Goal: Task Accomplishment & Management: Use online tool/utility

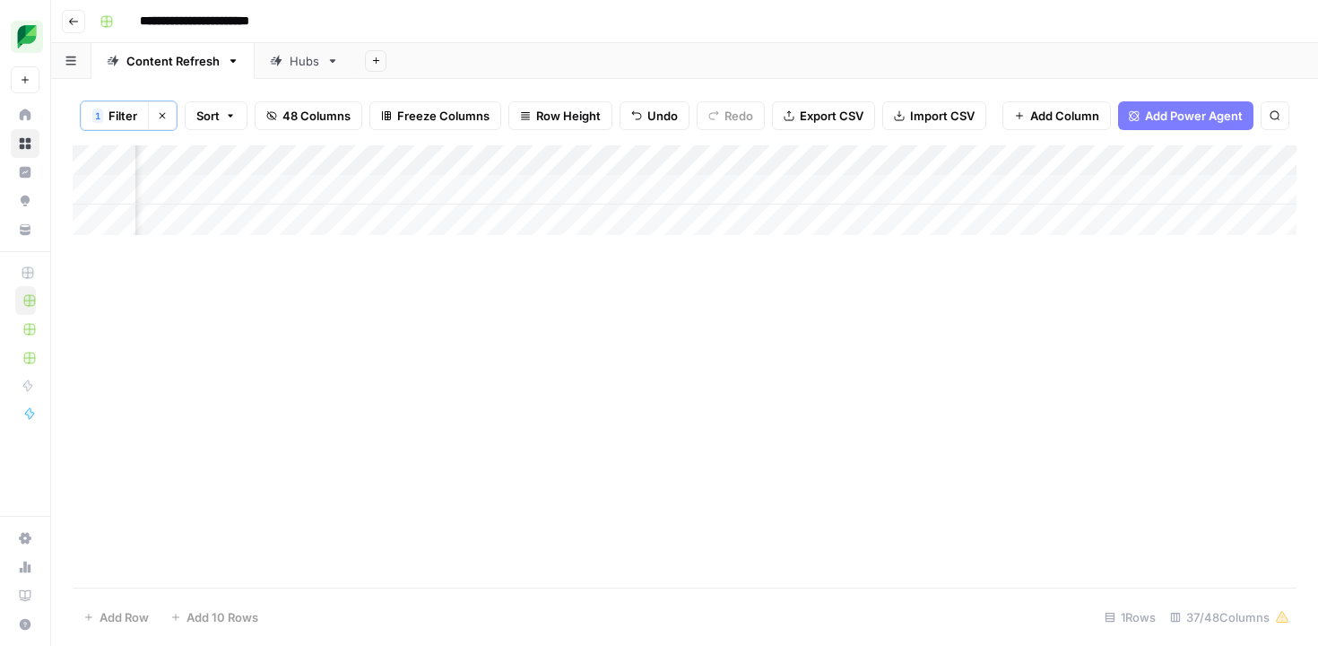
scroll to position [0, 720]
click at [665, 190] on div "Add Column" at bounding box center [685, 190] width 1224 height 90
click at [667, 189] on div "Add Column" at bounding box center [685, 190] width 1224 height 90
click at [123, 120] on span "Filter" at bounding box center [123, 116] width 29 height 18
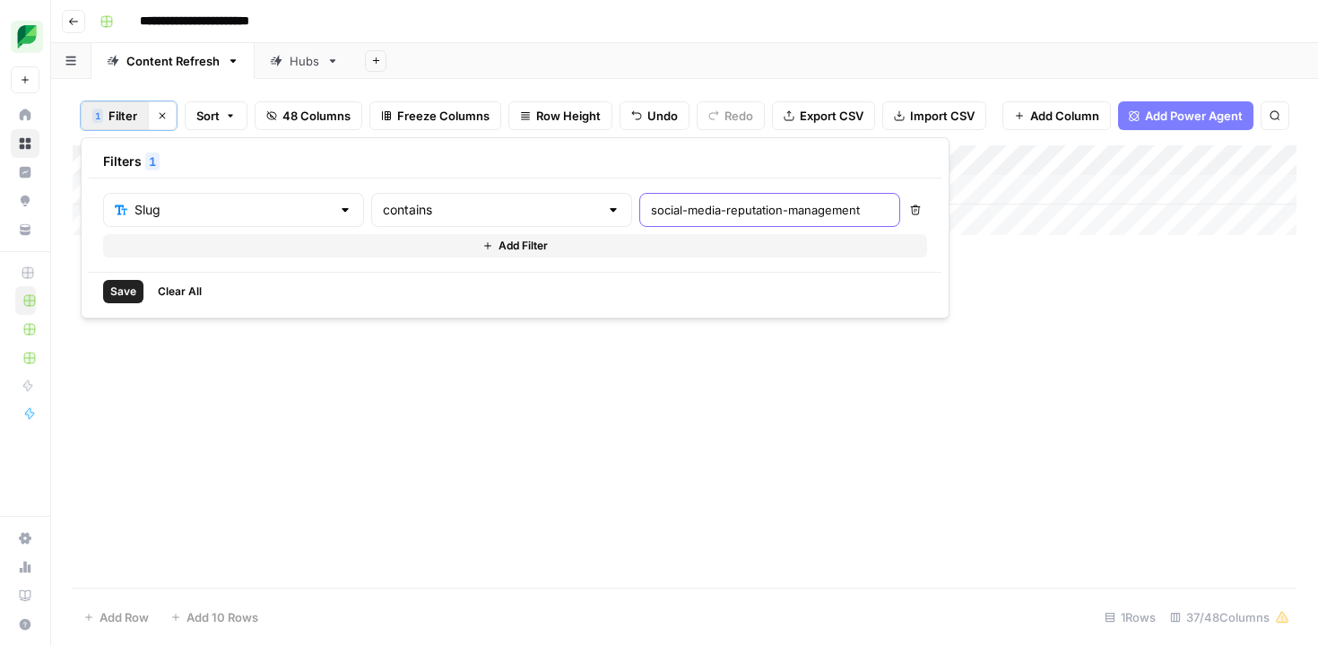
click at [651, 213] on input "social-media-reputation-management" at bounding box center [770, 210] width 238 height 18
paste input "youtube-tools/"
type input "youtube-tools"
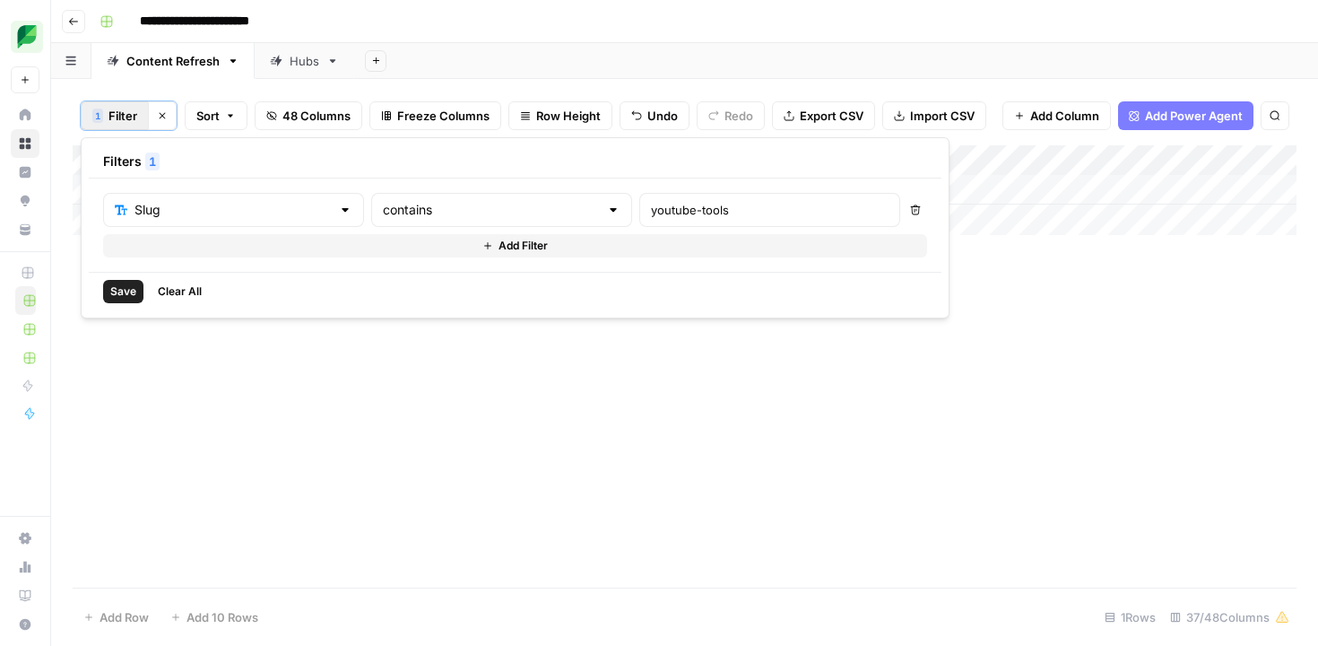
click at [109, 281] on button "Save" at bounding box center [123, 291] width 40 height 23
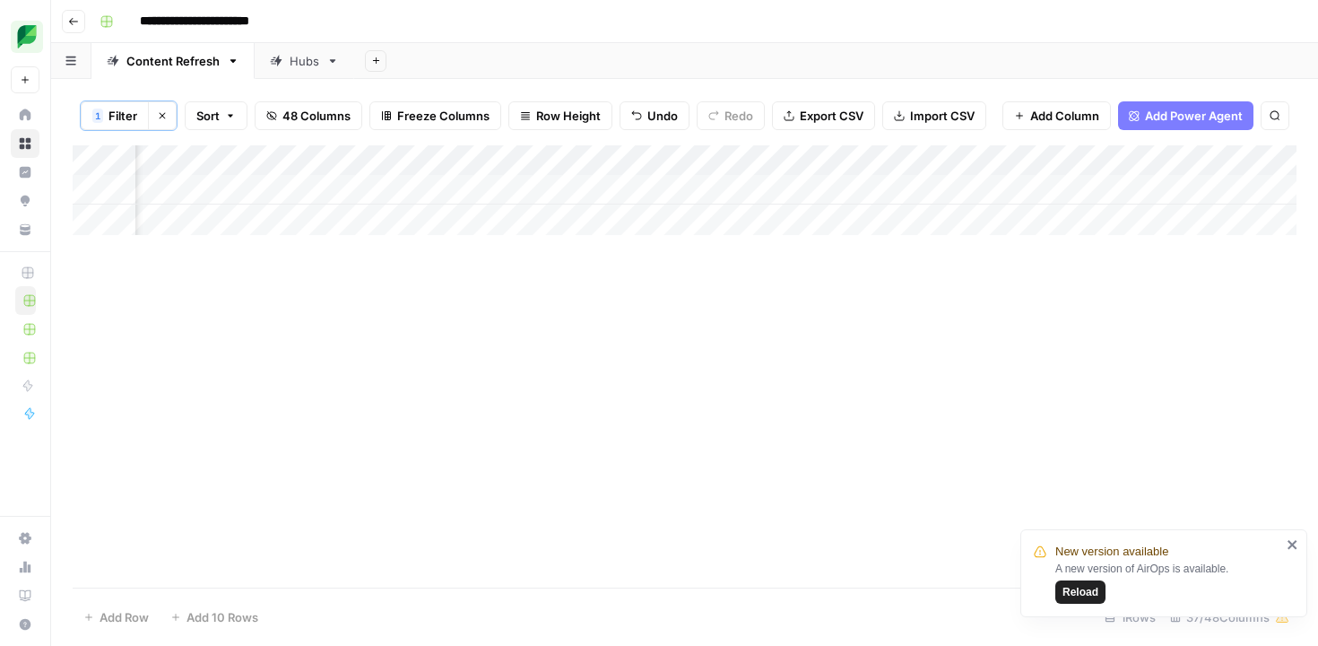
scroll to position [0, 2340]
click at [640, 188] on div "Add Column" at bounding box center [685, 190] width 1224 height 90
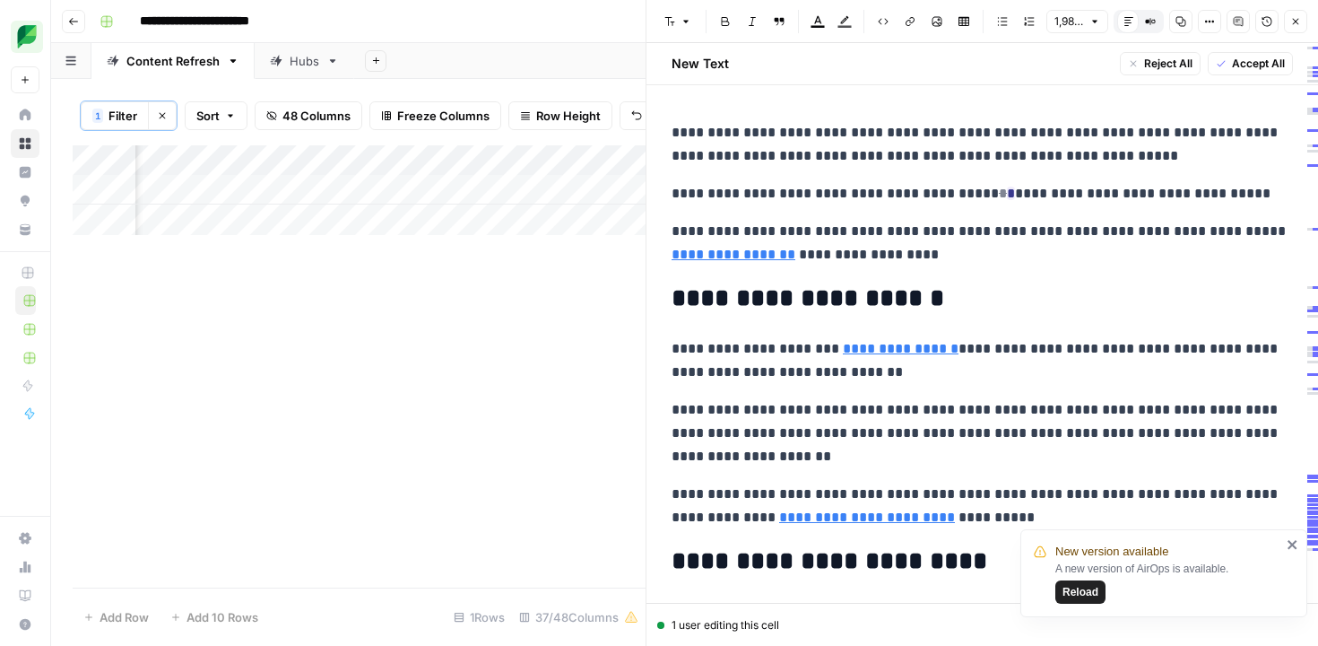
click at [1288, 545] on icon "close" at bounding box center [1293, 544] width 13 height 14
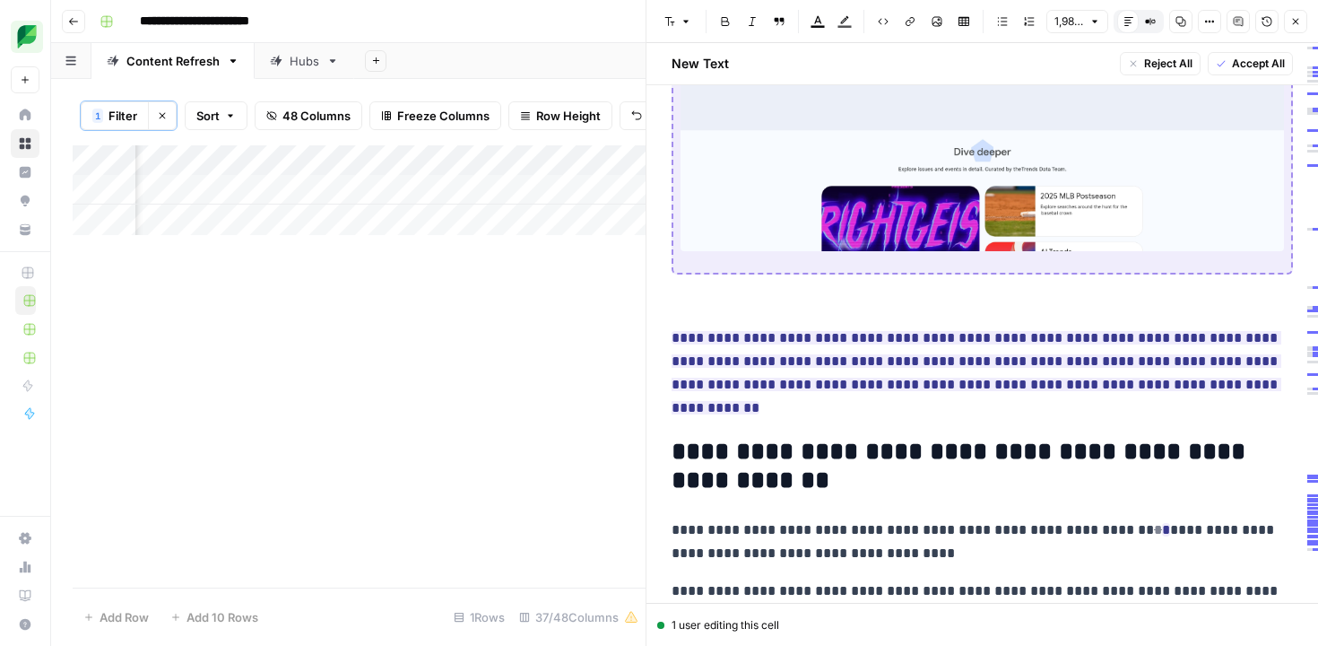
scroll to position [16145, 0]
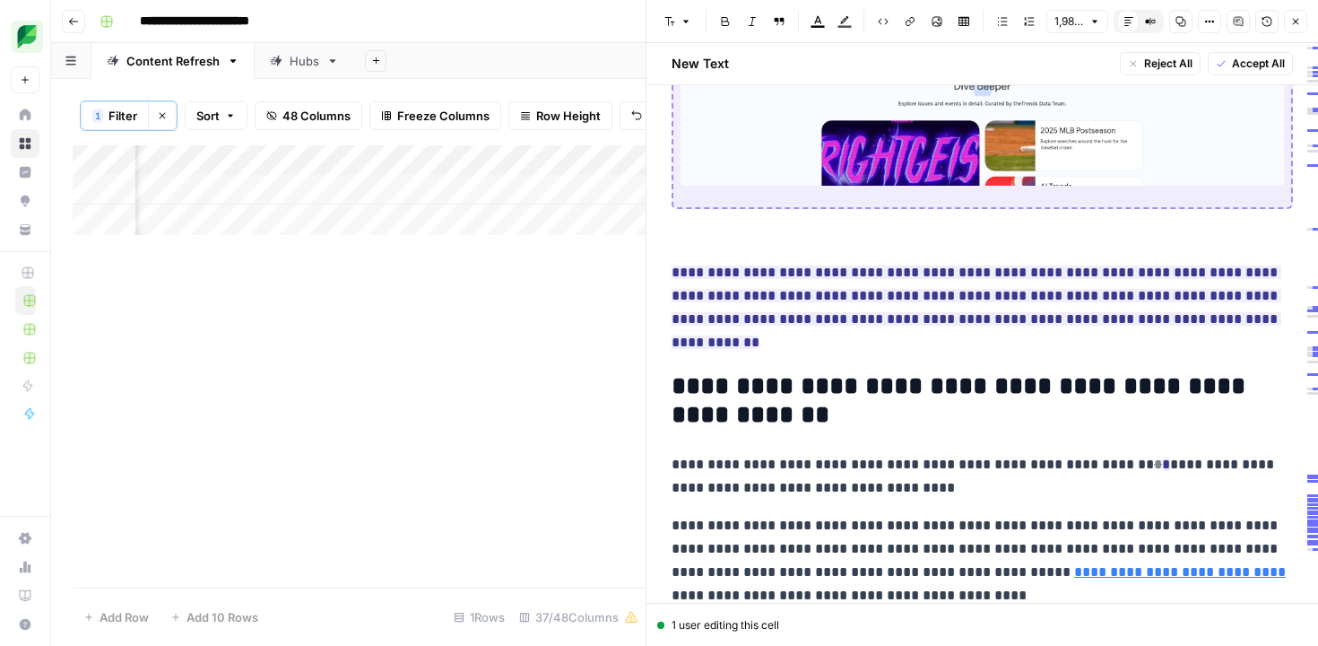
click at [1300, 19] on icon "button" at bounding box center [1296, 21] width 11 height 11
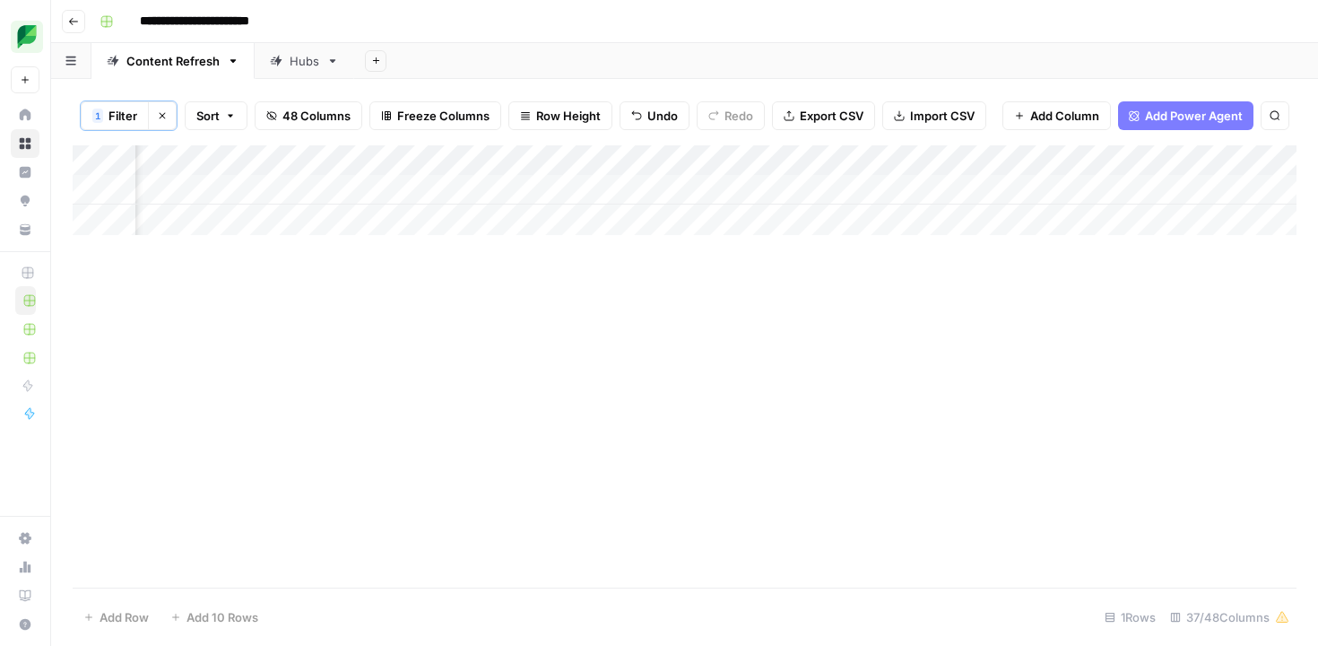
click at [128, 116] on span "Filter" at bounding box center [123, 116] width 29 height 18
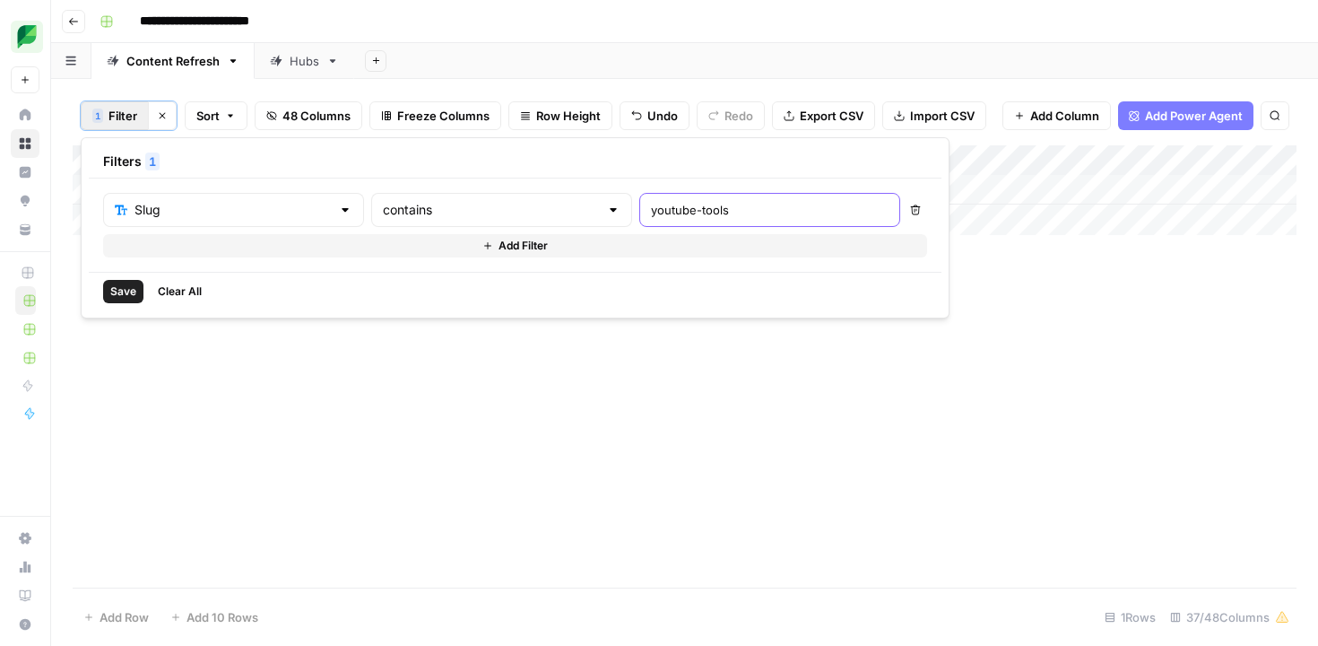
click at [651, 208] on input "youtube-tools" at bounding box center [770, 210] width 238 height 18
paste input "twitter-listening"
type input "twitter-listening"
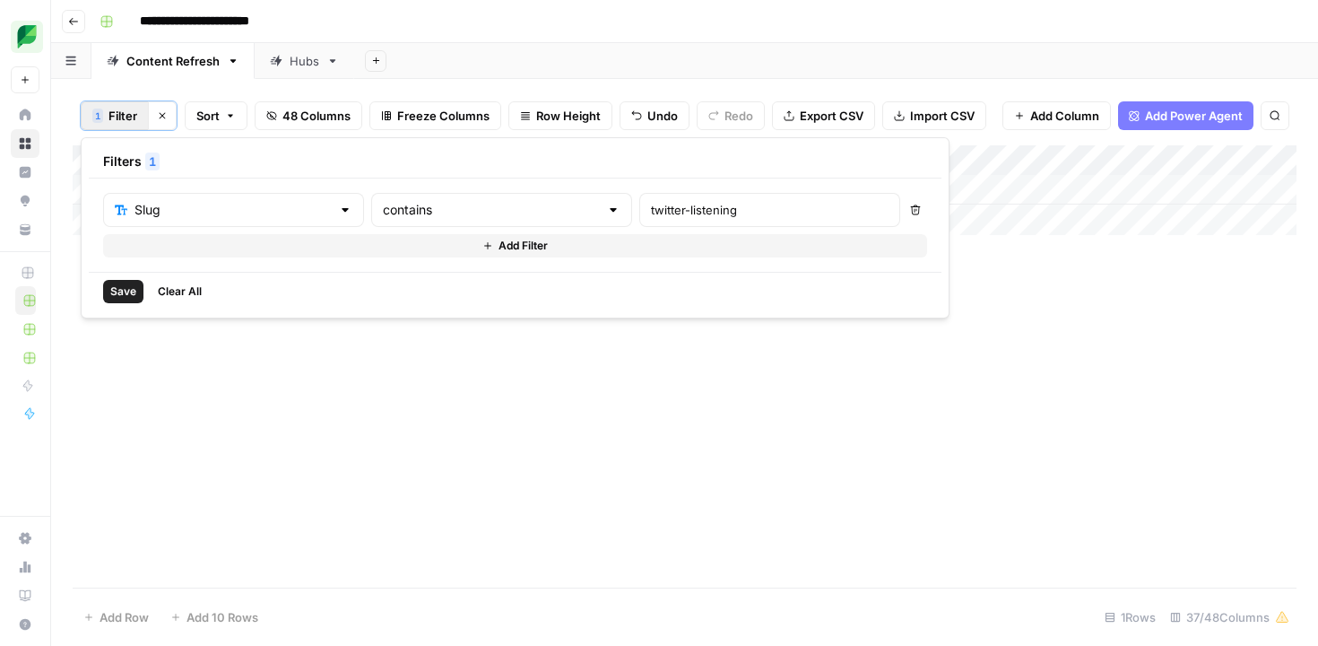
click at [117, 292] on span "Save" at bounding box center [123, 291] width 26 height 16
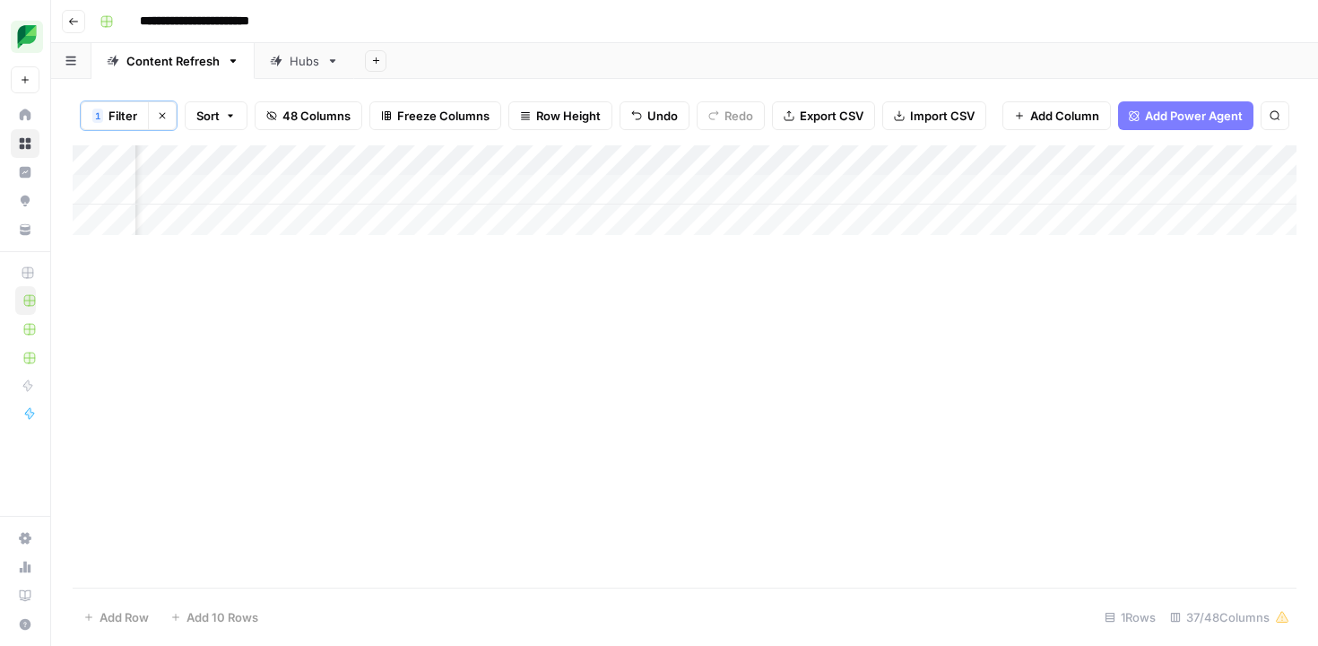
scroll to position [0, 2007]
click at [648, 191] on div "Add Column" at bounding box center [685, 190] width 1224 height 90
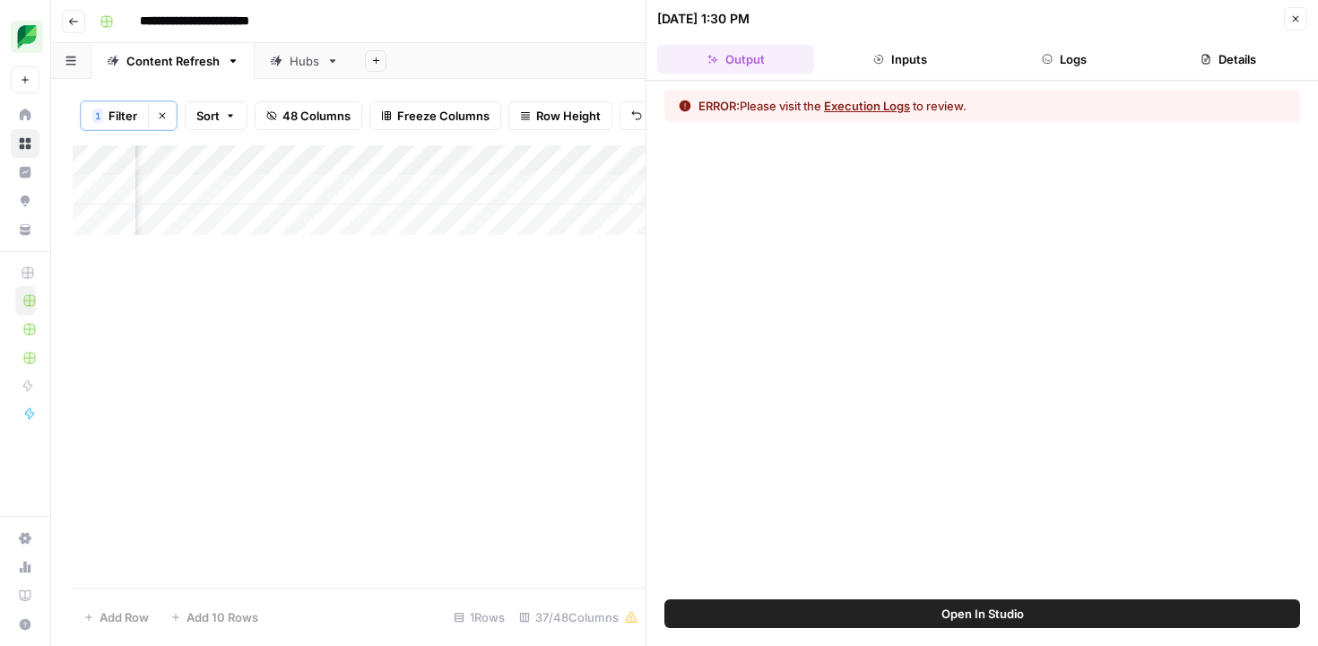
click at [924, 66] on button "Inputs" at bounding box center [900, 59] width 157 height 29
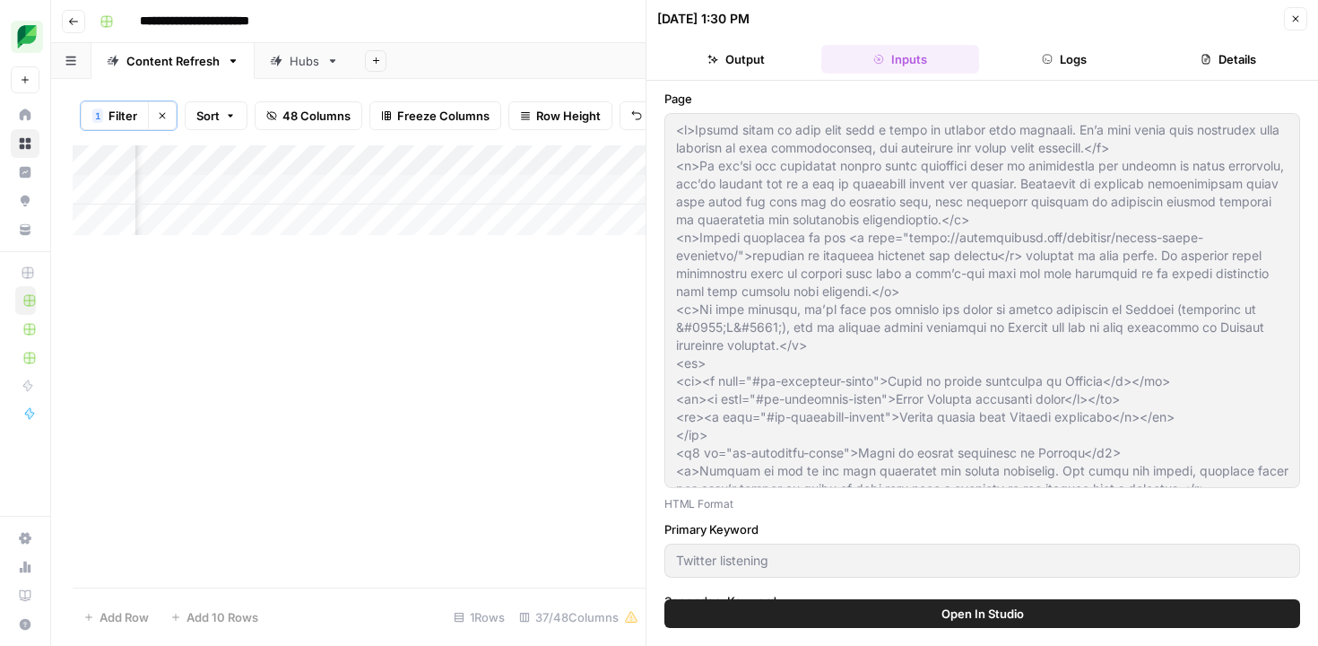
click at [743, 61] on button "Output" at bounding box center [735, 59] width 157 height 29
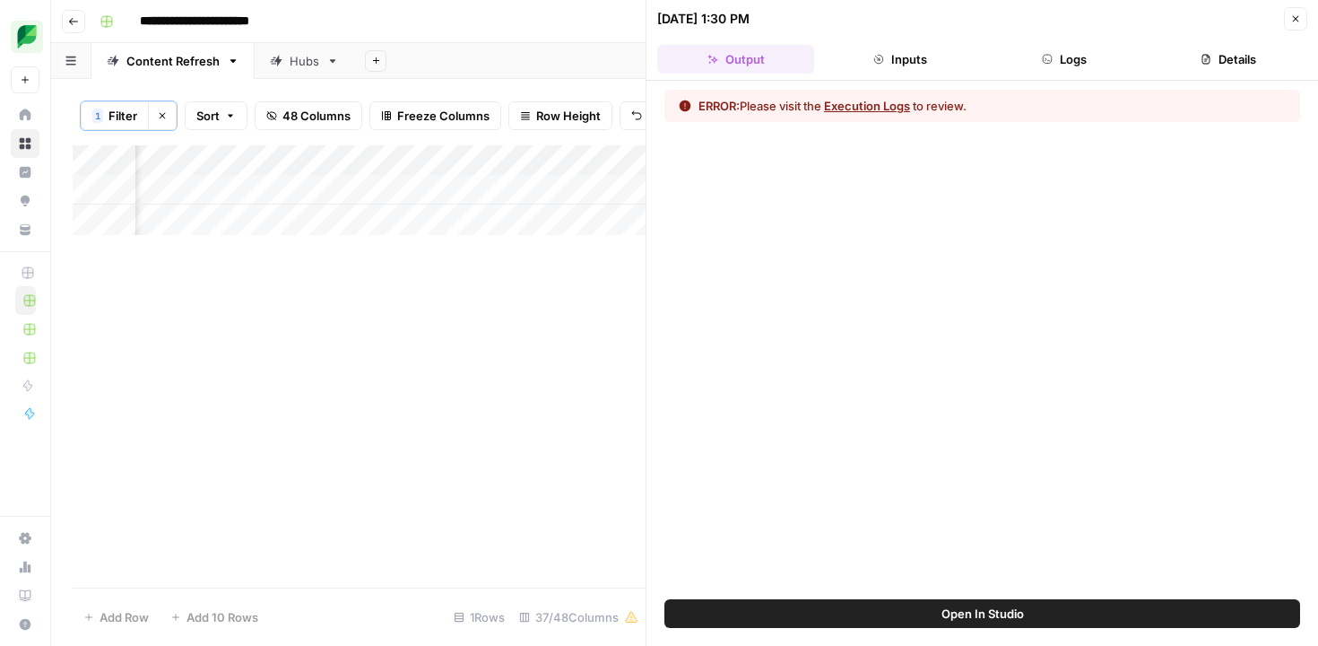
click at [877, 100] on button "Execution Logs" at bounding box center [867, 106] width 86 height 18
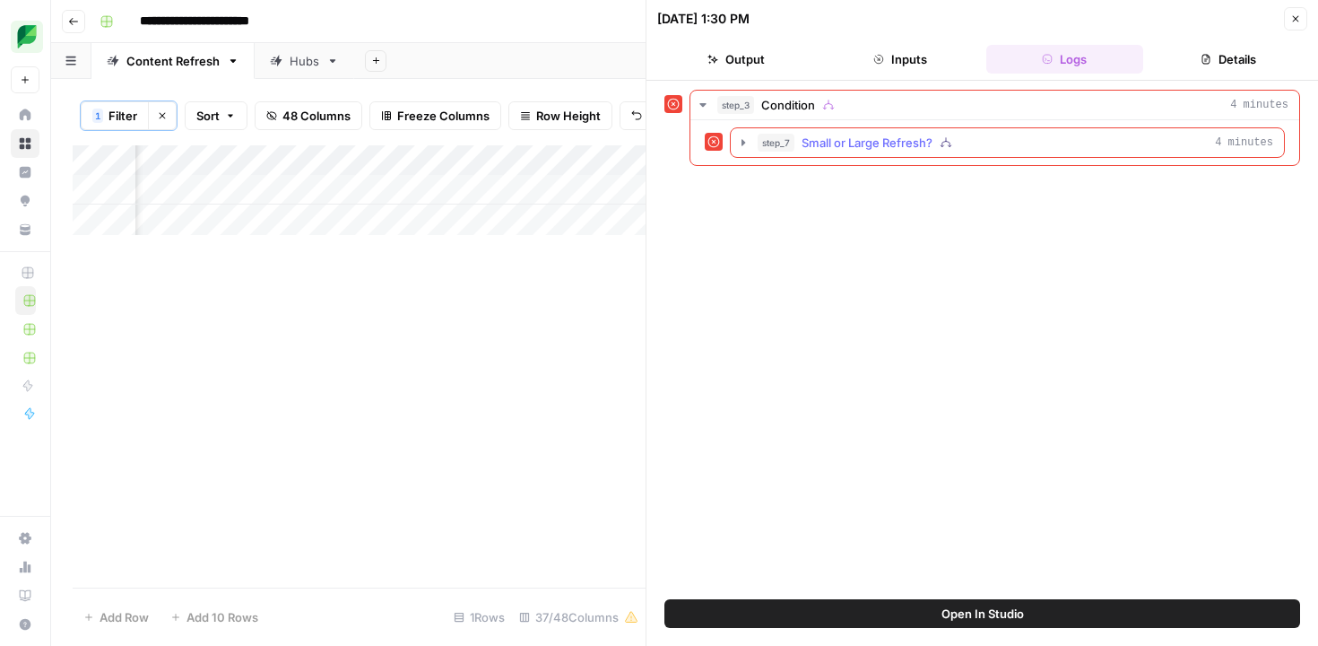
click at [890, 144] on span "Small or Large Refresh?" at bounding box center [867, 143] width 131 height 18
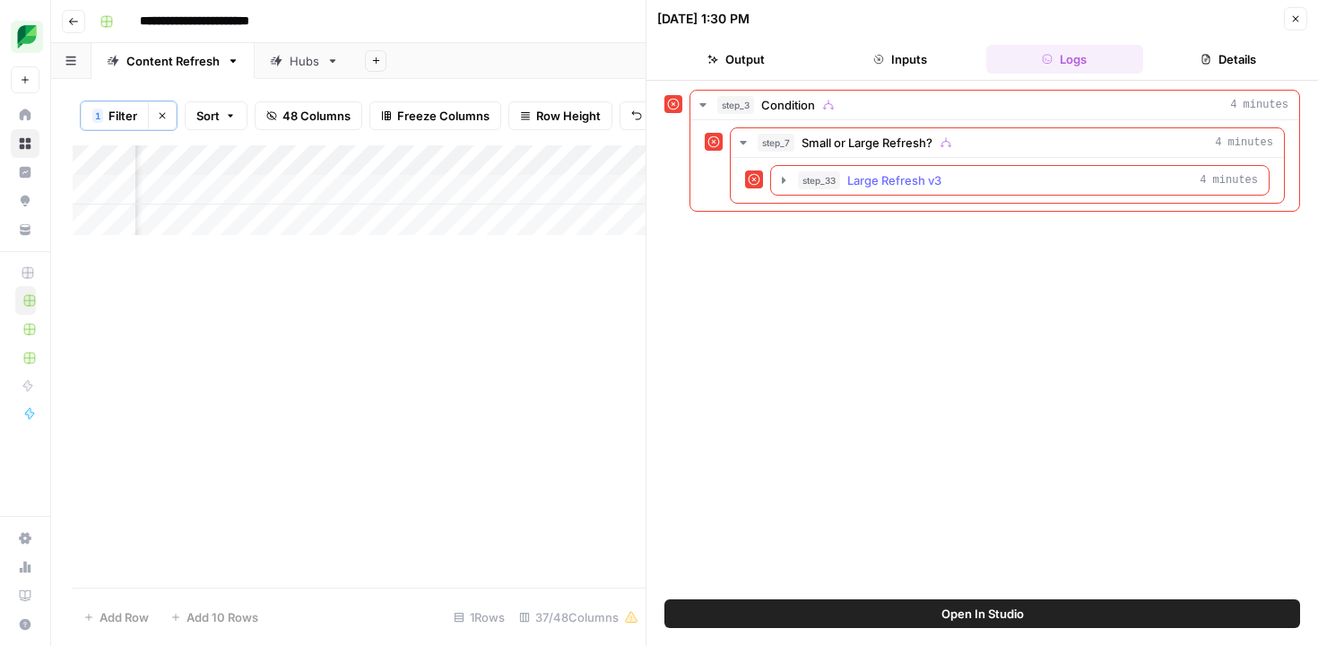
click at [899, 182] on span "Large Refresh v3" at bounding box center [895, 180] width 94 height 18
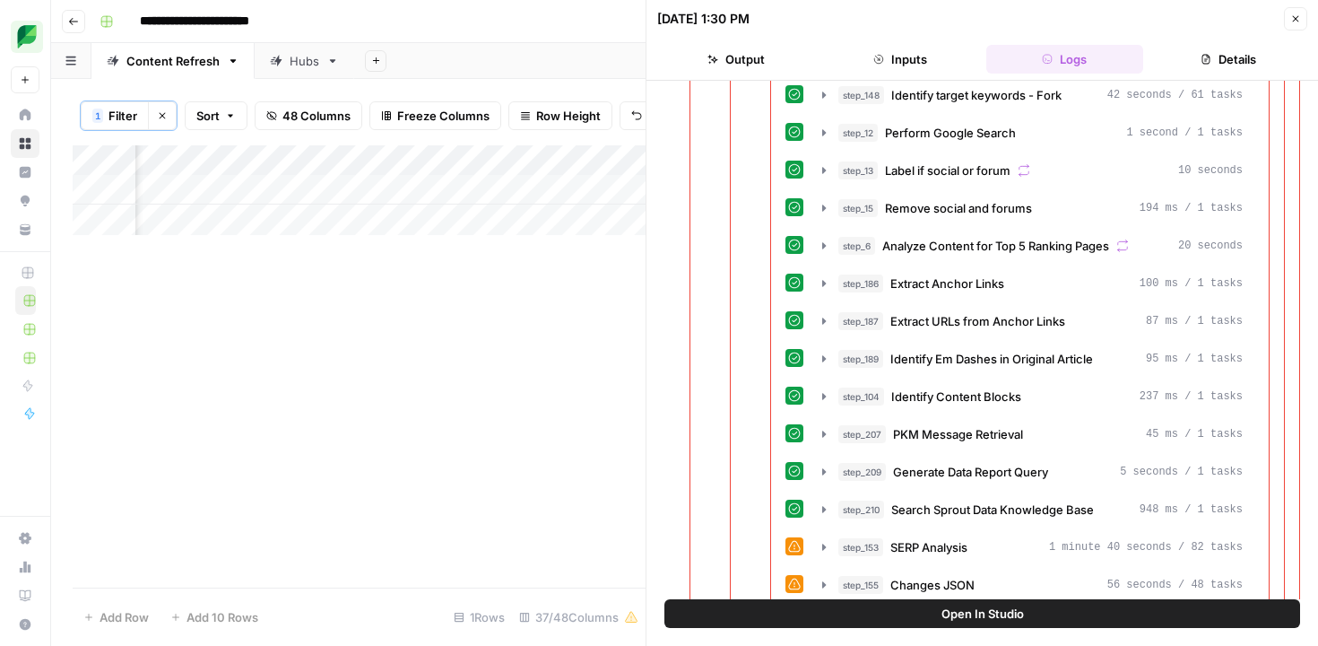
scroll to position [232, 0]
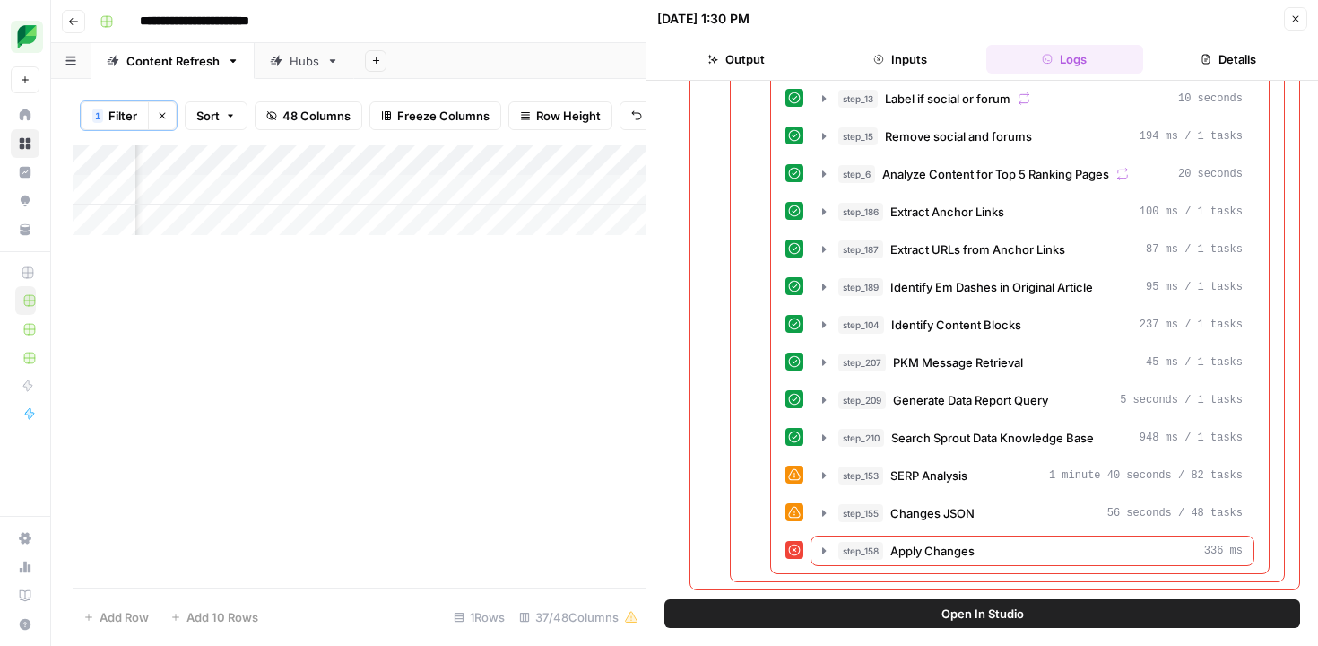
click at [1294, 18] on icon "button" at bounding box center [1296, 18] width 11 height 11
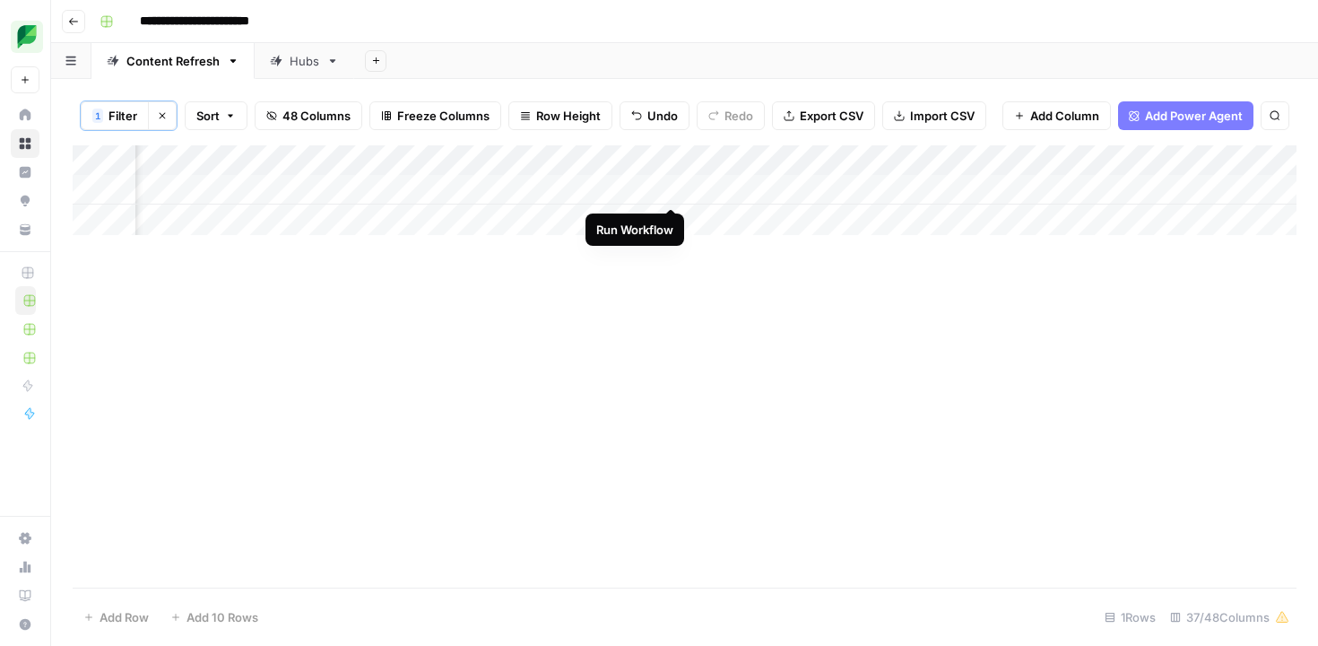
click at [669, 190] on div "Add Column" at bounding box center [685, 190] width 1224 height 90
click at [674, 189] on div "Add Column" at bounding box center [685, 190] width 1224 height 90
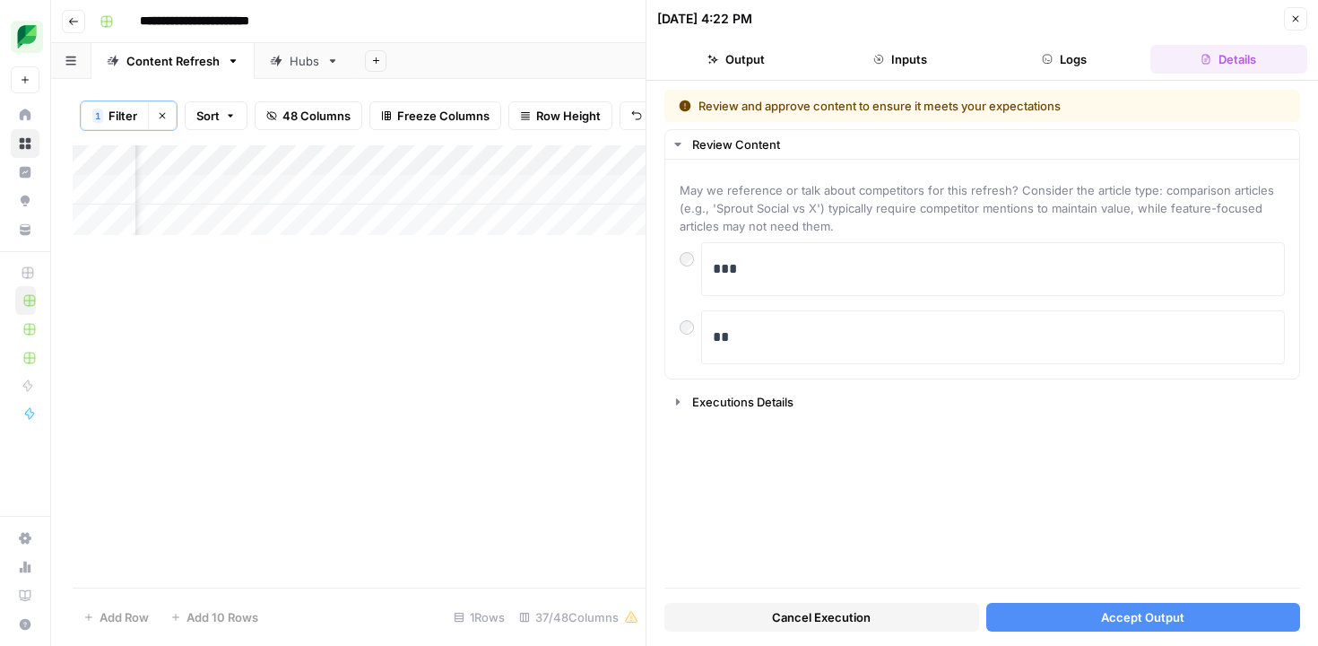
scroll to position [0, 1046]
click at [214, 187] on div "Add Column" at bounding box center [359, 190] width 573 height 90
click at [343, 191] on div "Add Column" at bounding box center [359, 190] width 573 height 90
click at [1083, 610] on button "Accept Output" at bounding box center [1144, 617] width 315 height 29
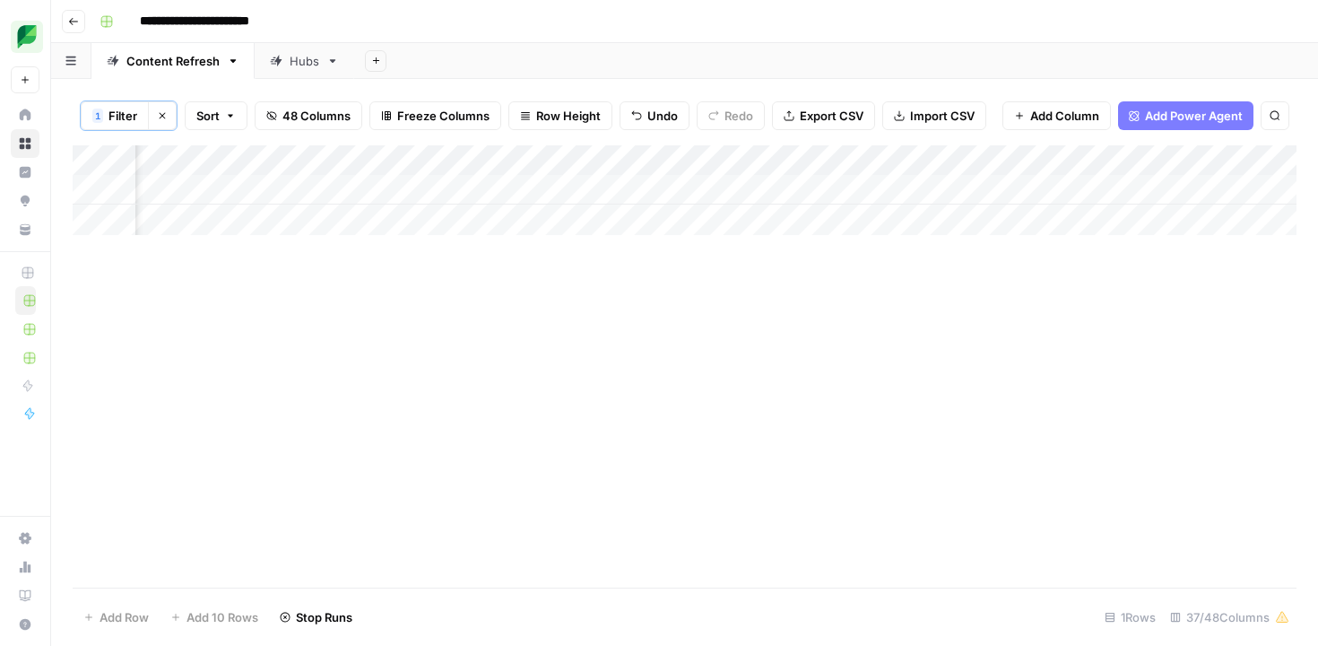
click at [127, 114] on span "Filter" at bounding box center [123, 116] width 29 height 18
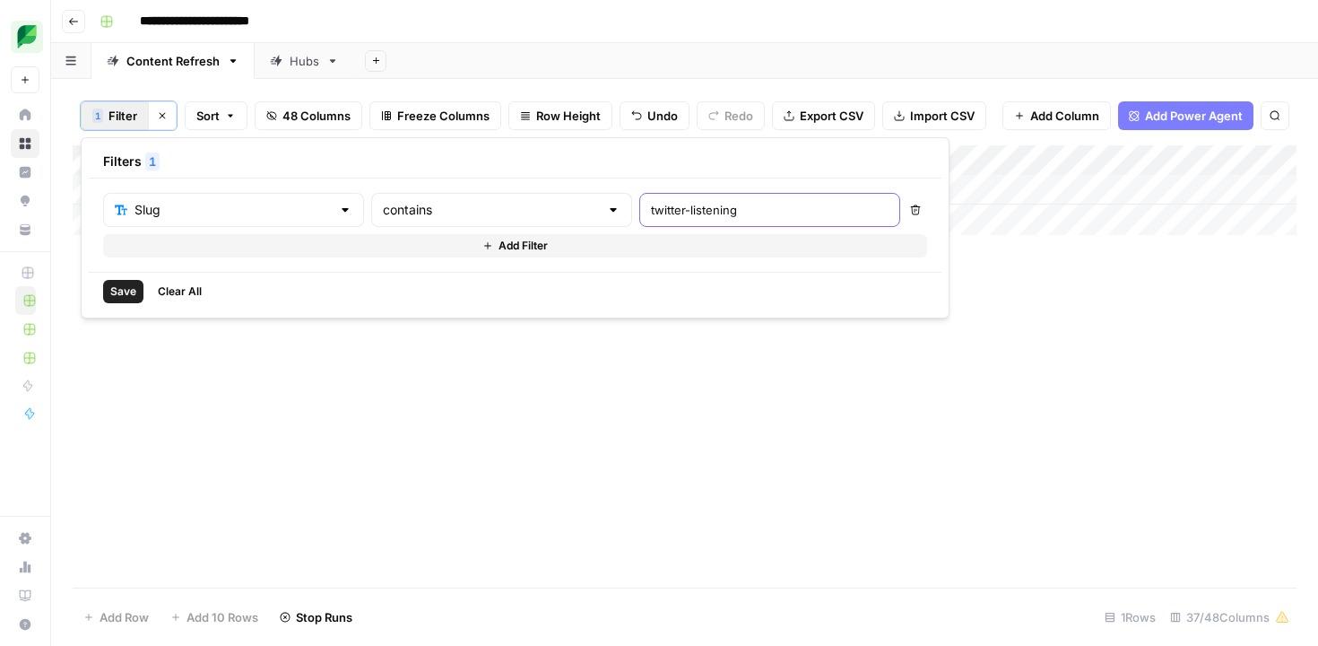
click at [651, 205] on input "twitter-listening" at bounding box center [770, 210] width 238 height 18
paste input "automation"
type input "twitter-automation"
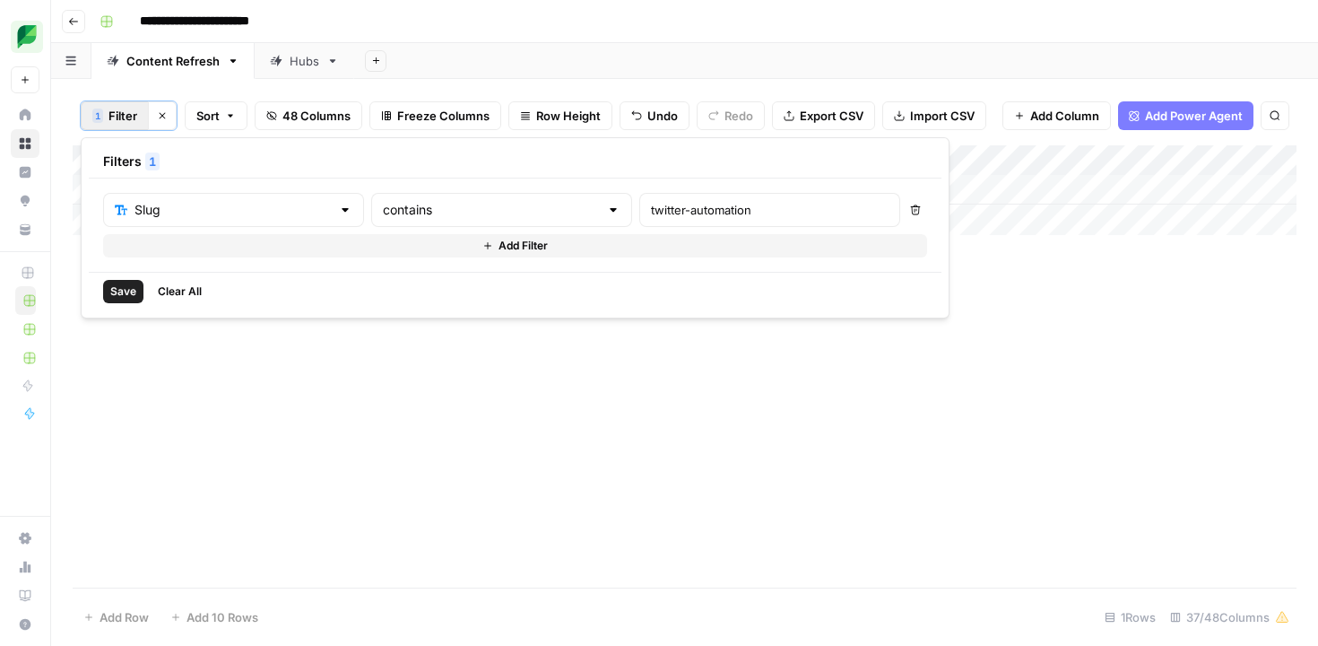
click at [122, 285] on span "Save" at bounding box center [123, 291] width 26 height 16
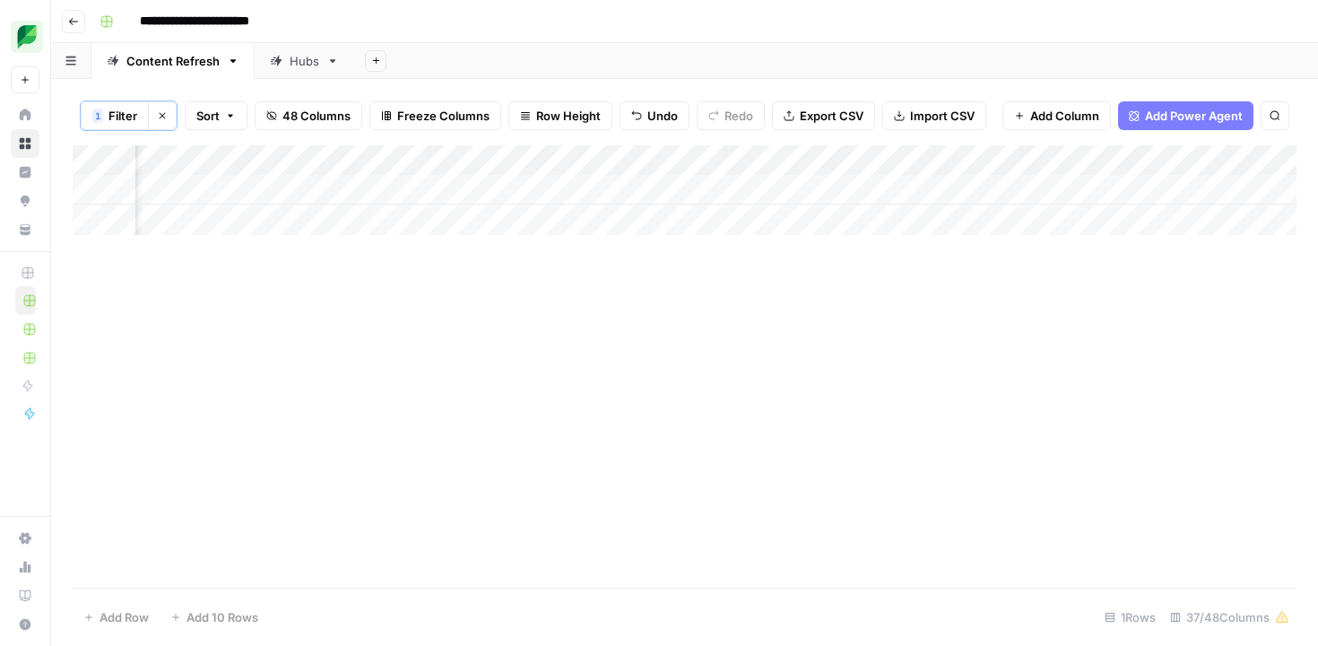
scroll to position [0, 2872]
click at [454, 190] on div "Add Column" at bounding box center [685, 190] width 1224 height 90
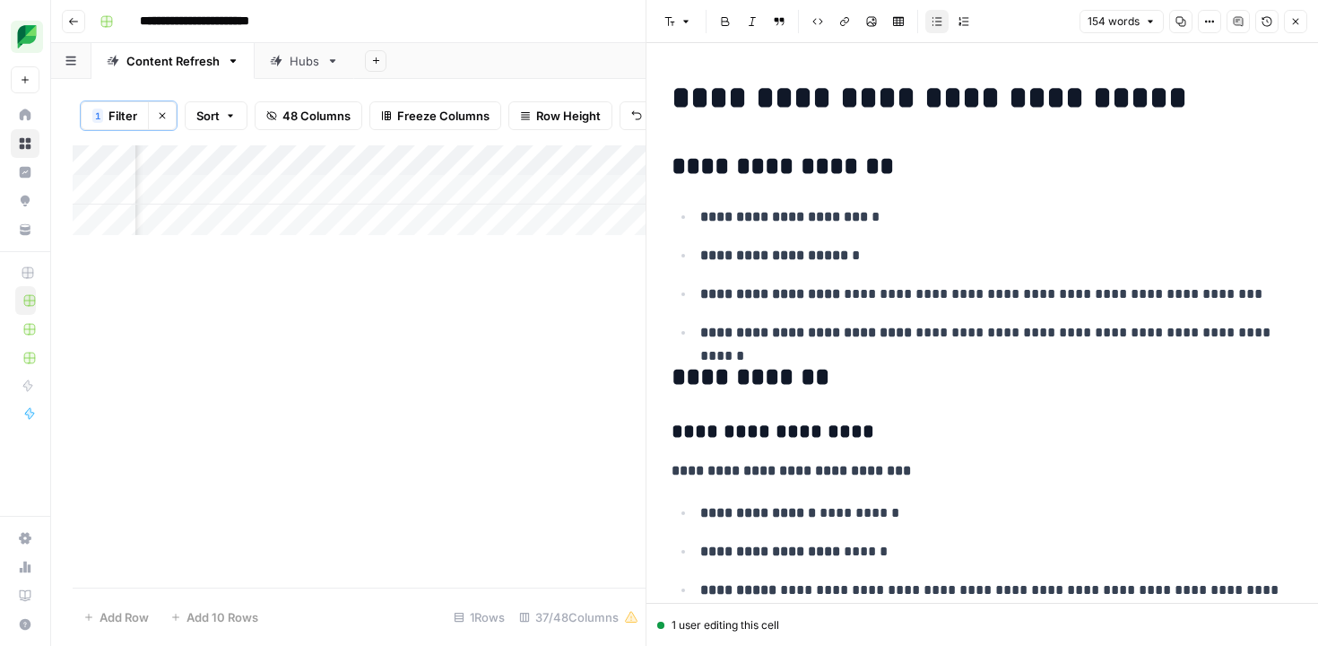
click at [267, 193] on div "Add Column" at bounding box center [359, 190] width 573 height 90
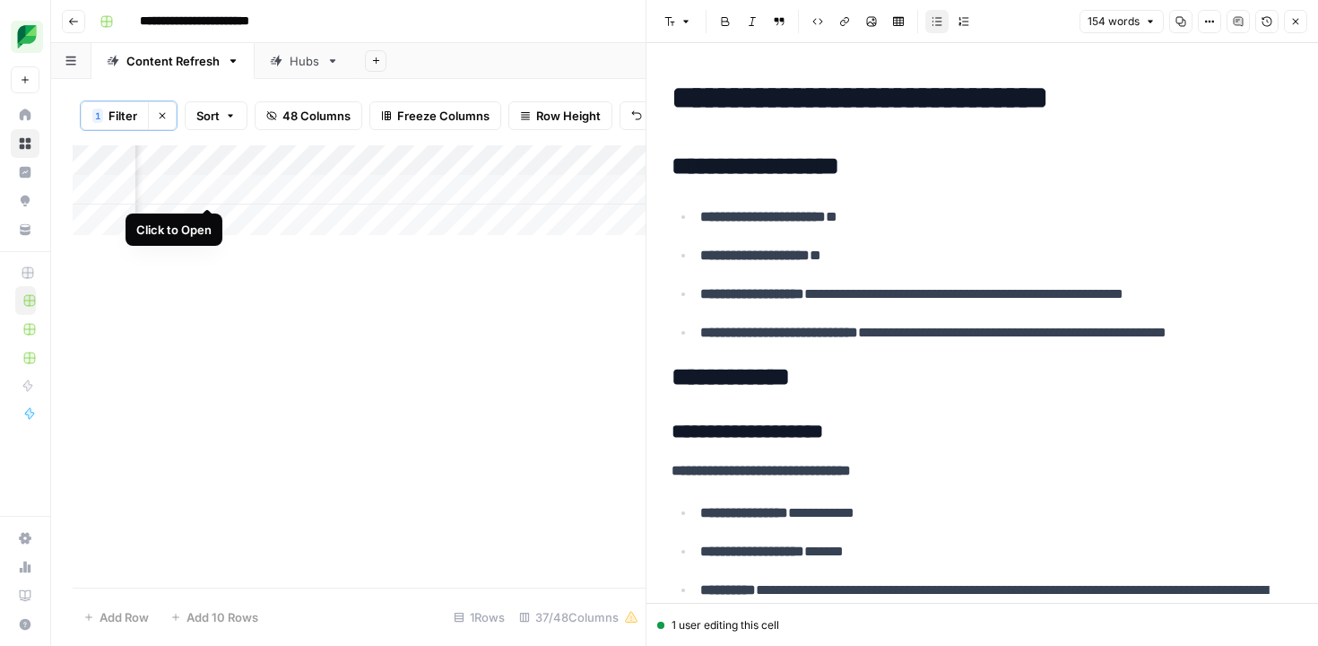
click at [207, 191] on div "Add Column" at bounding box center [359, 190] width 573 height 90
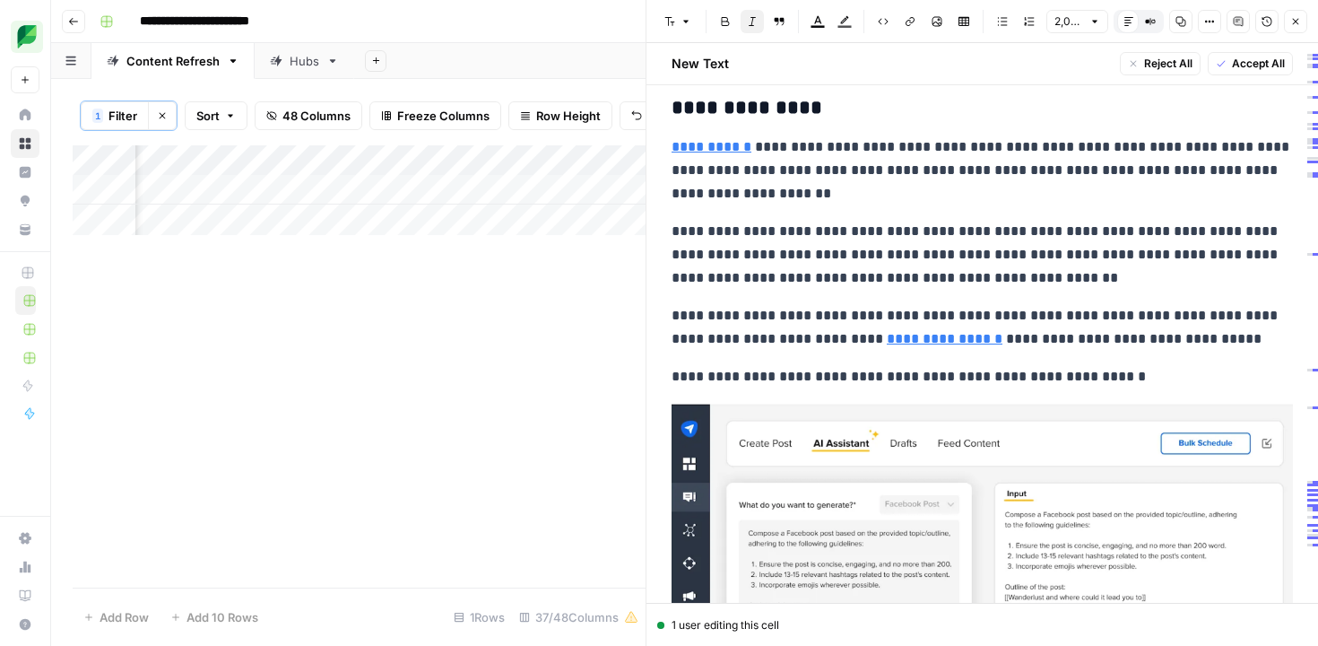
scroll to position [3377, 0]
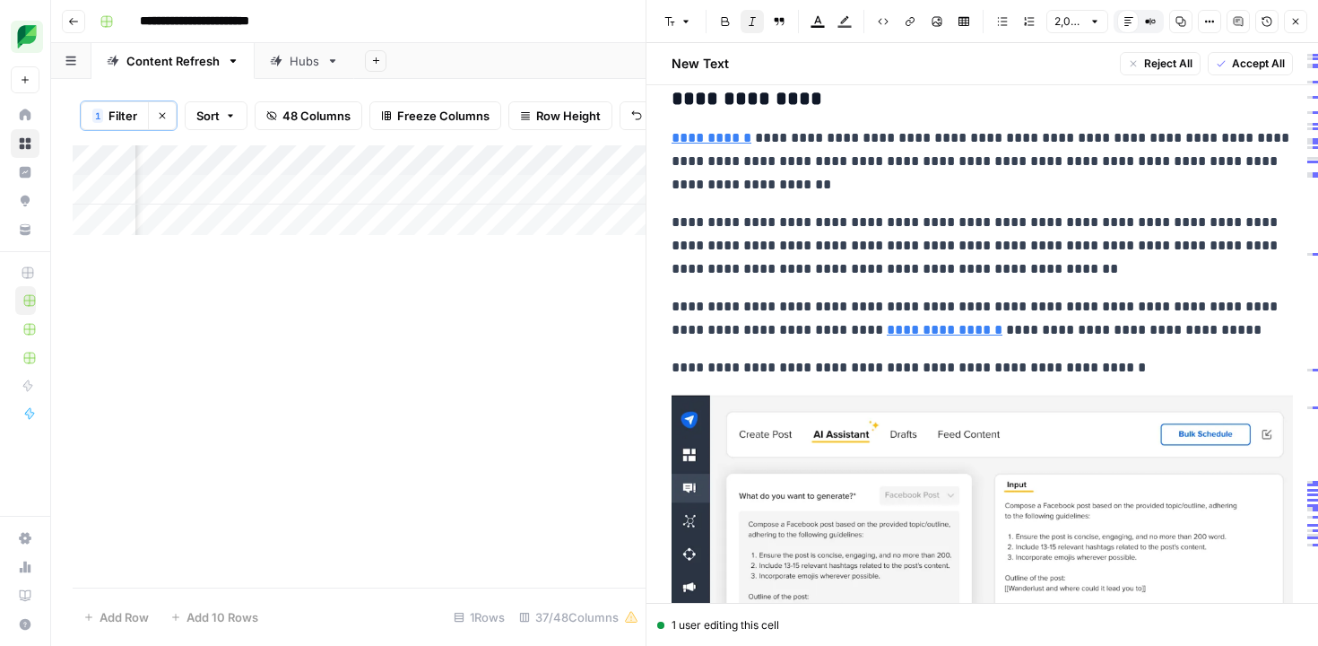
click at [1295, 22] on icon "button" at bounding box center [1296, 21] width 11 height 11
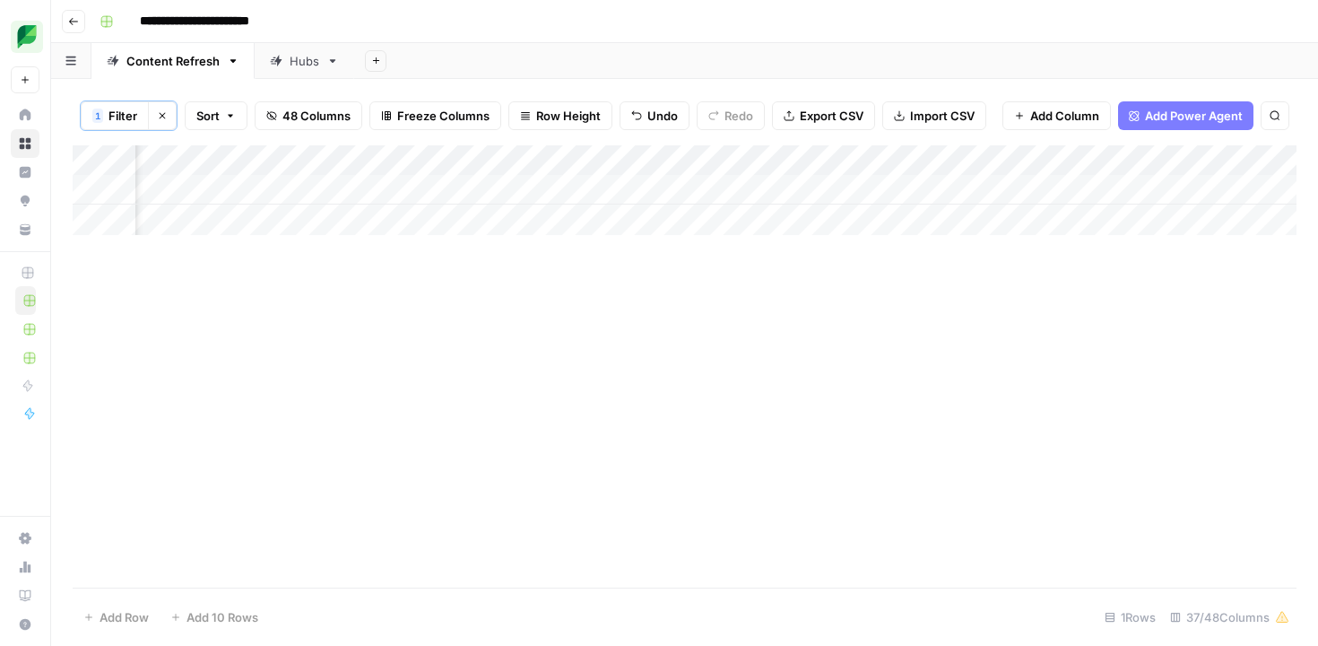
click at [110, 121] on span "Filter" at bounding box center [123, 116] width 29 height 18
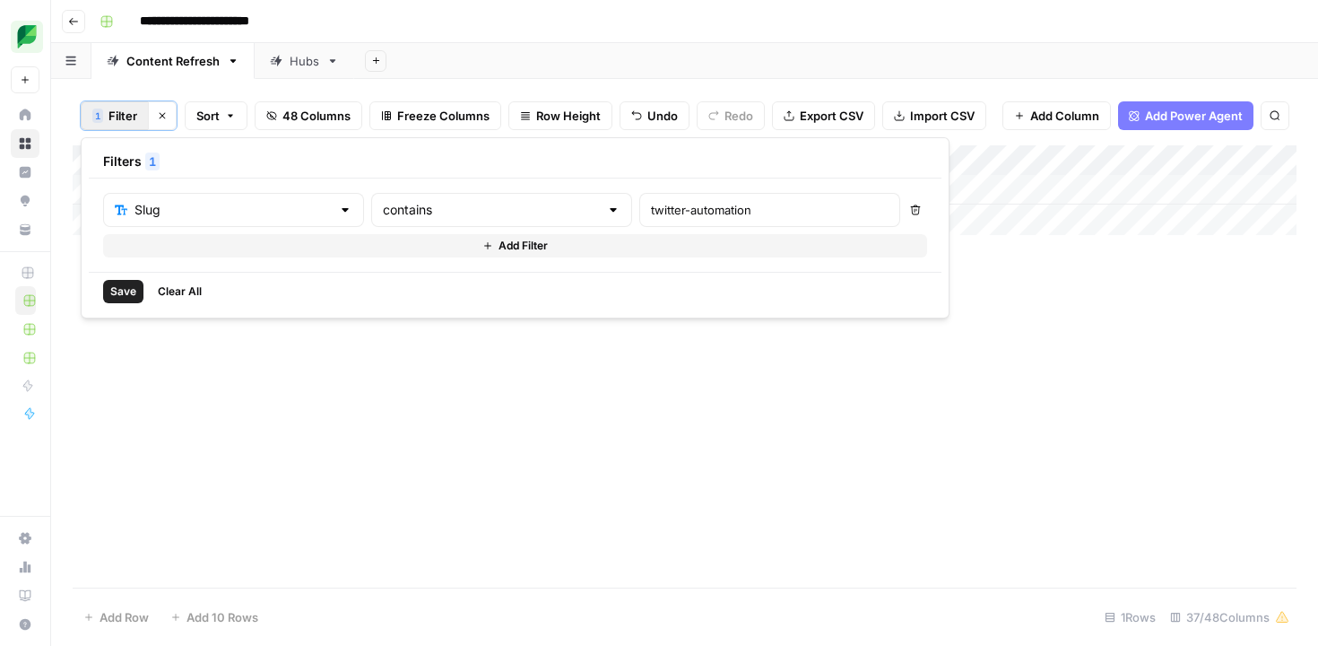
click at [639, 198] on div "twitter-automation" at bounding box center [769, 210] width 261 height 34
click at [651, 208] on input "twitter-automation" at bounding box center [770, 210] width 238 height 18
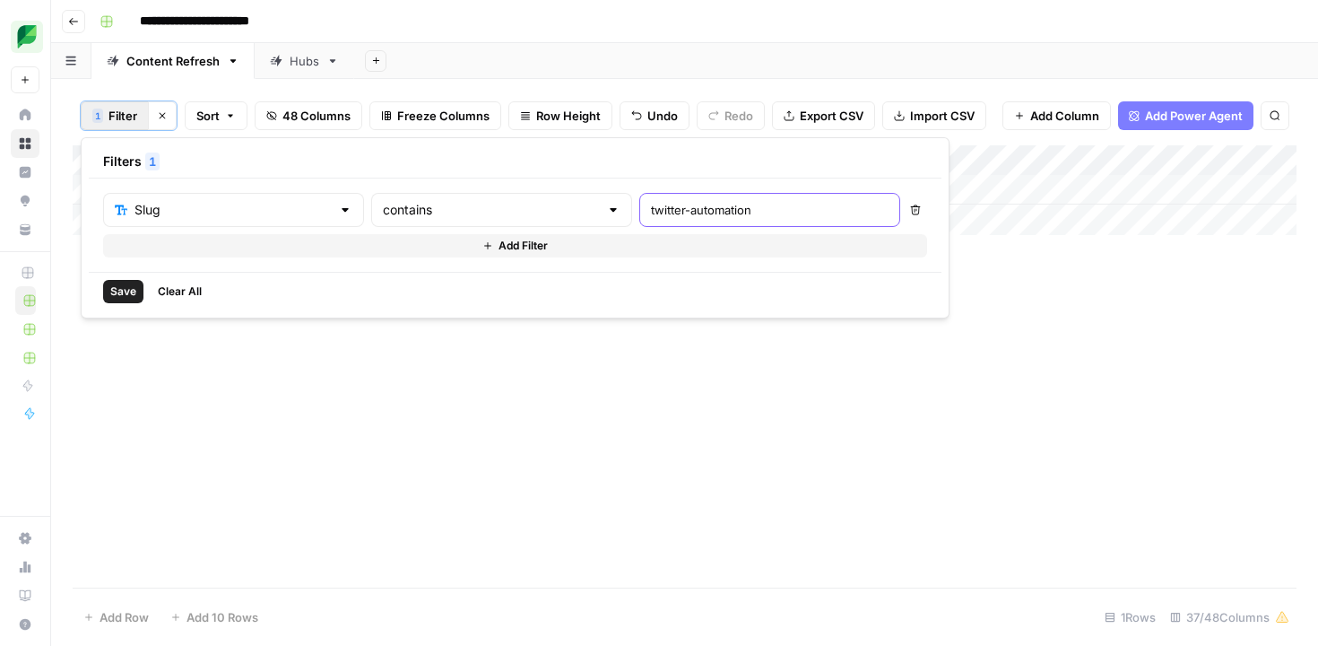
click at [651, 208] on input "twitter-automation" at bounding box center [770, 210] width 238 height 18
paste input "youtube-analytics-tools"
type input "youtube-analytics-tools"
click at [129, 289] on span "Save" at bounding box center [123, 291] width 26 height 16
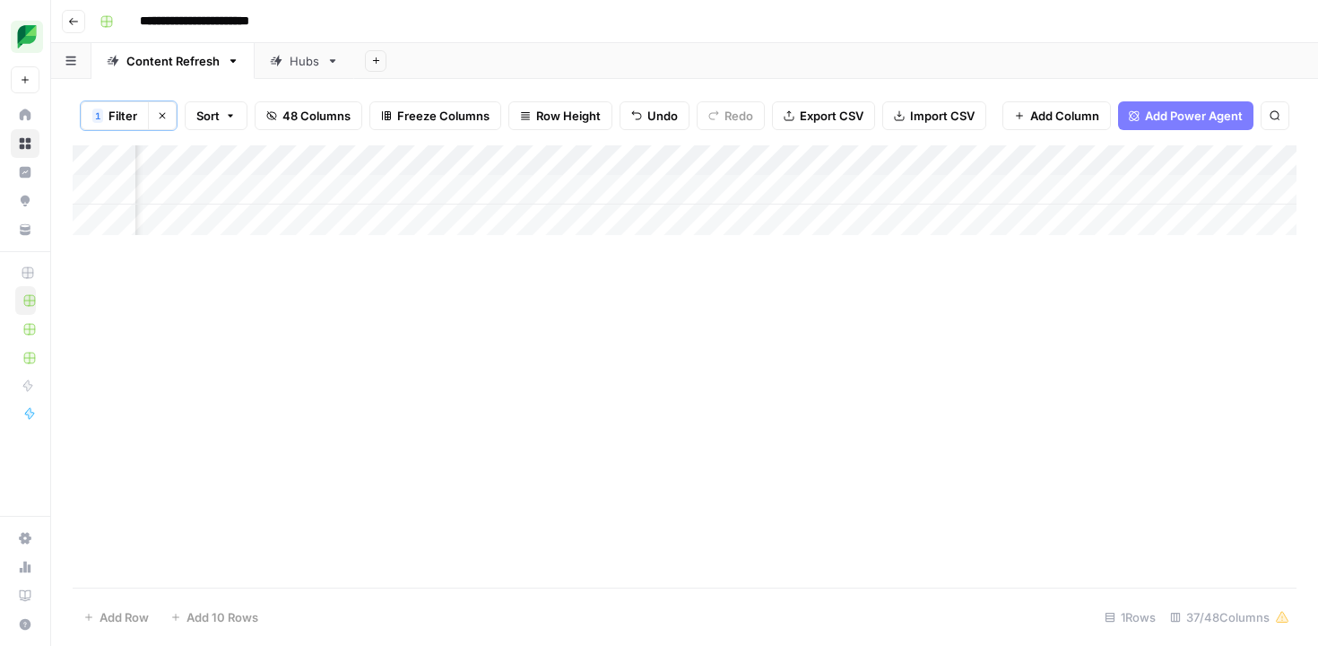
scroll to position [0, 1996]
click at [683, 191] on div "Add Column" at bounding box center [685, 190] width 1224 height 90
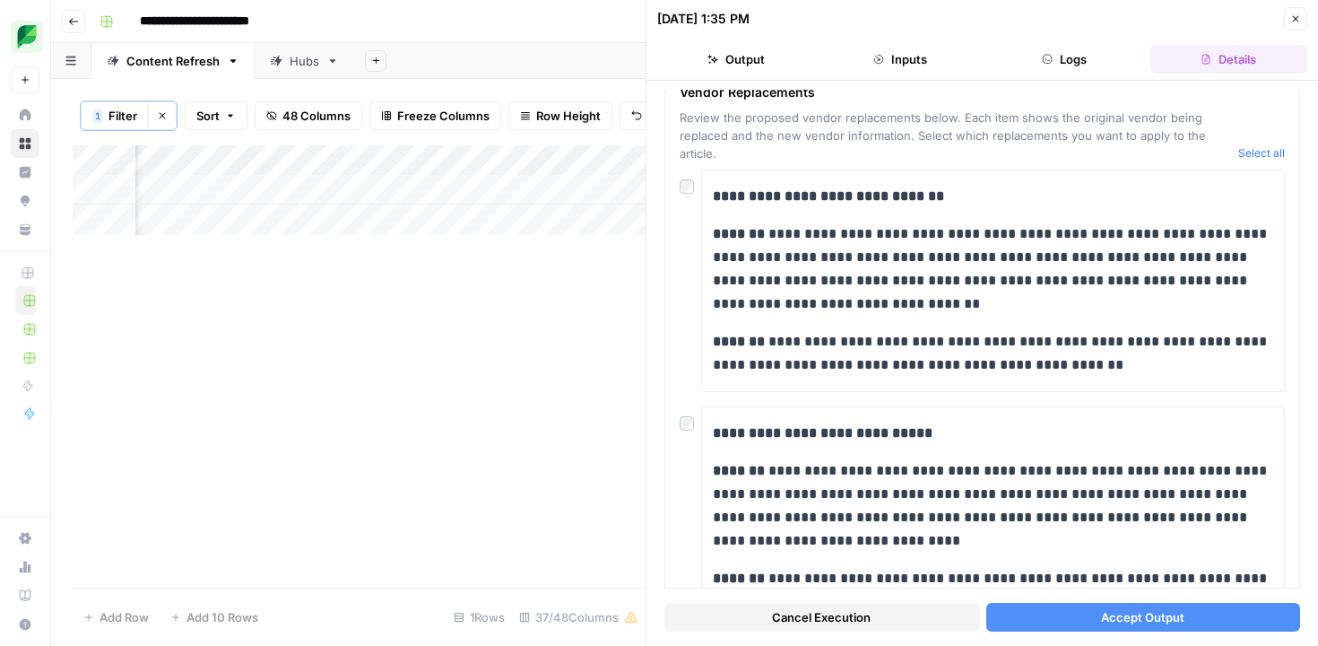
scroll to position [0, 911]
click at [474, 190] on div "Add Column" at bounding box center [359, 190] width 573 height 90
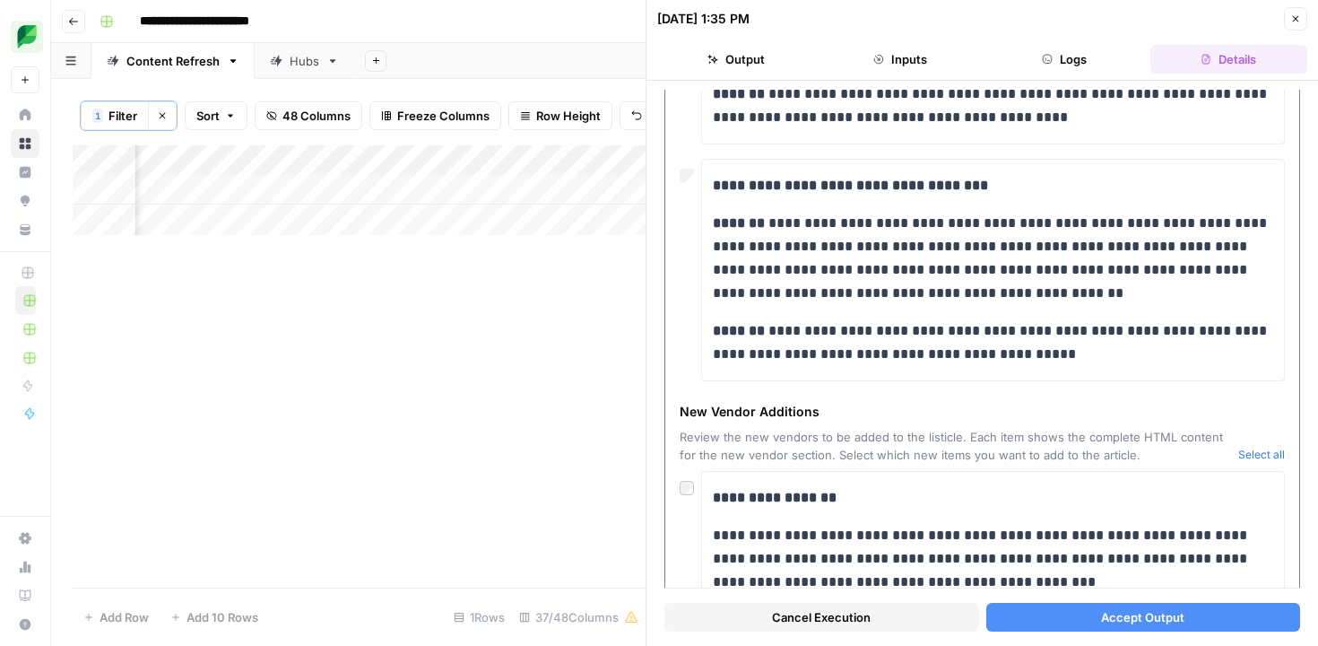
scroll to position [802, 0]
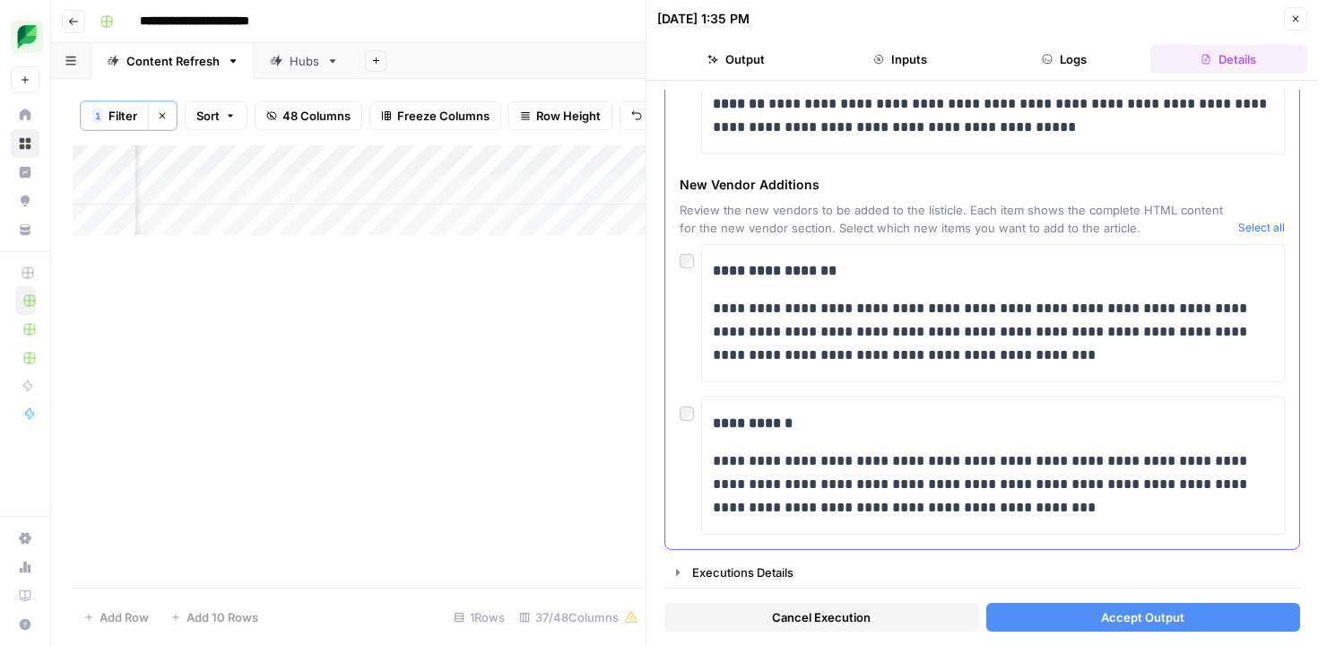
click at [689, 268] on div at bounding box center [691, 256] width 22 height 25
click at [1109, 615] on span "Accept Output" at bounding box center [1142, 617] width 83 height 18
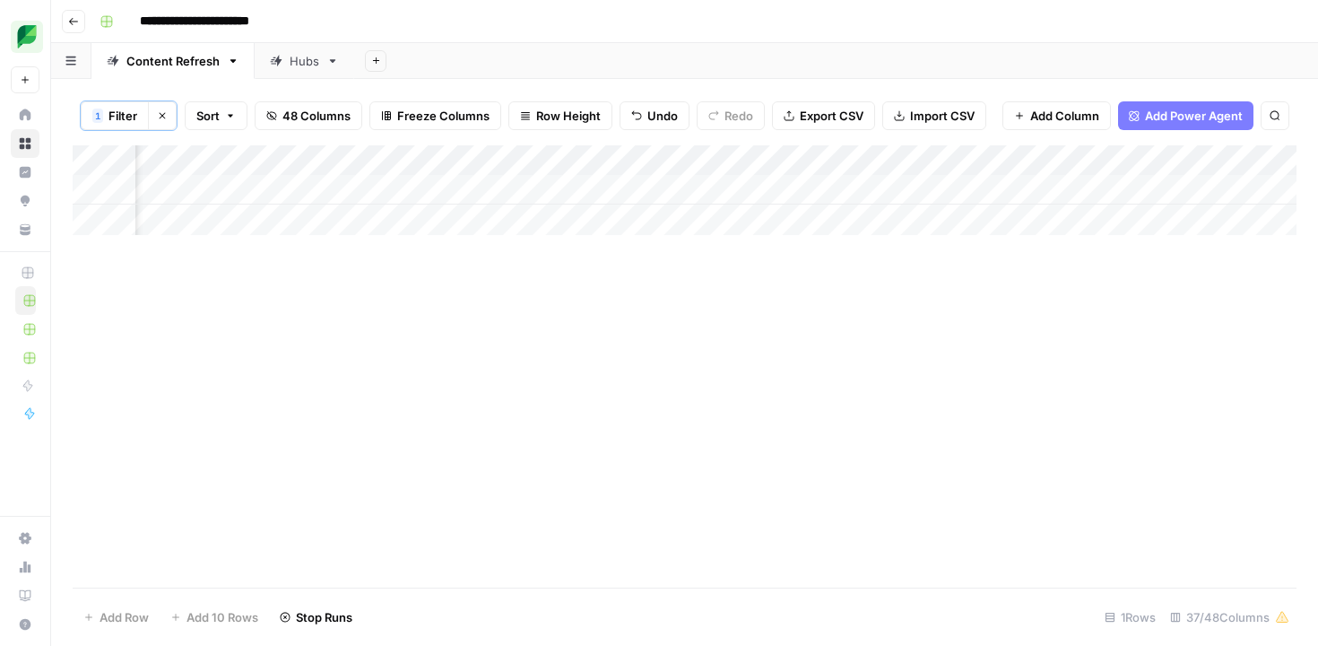
scroll to position [0, 1897]
click at [126, 112] on span "Filter" at bounding box center [123, 116] width 29 height 18
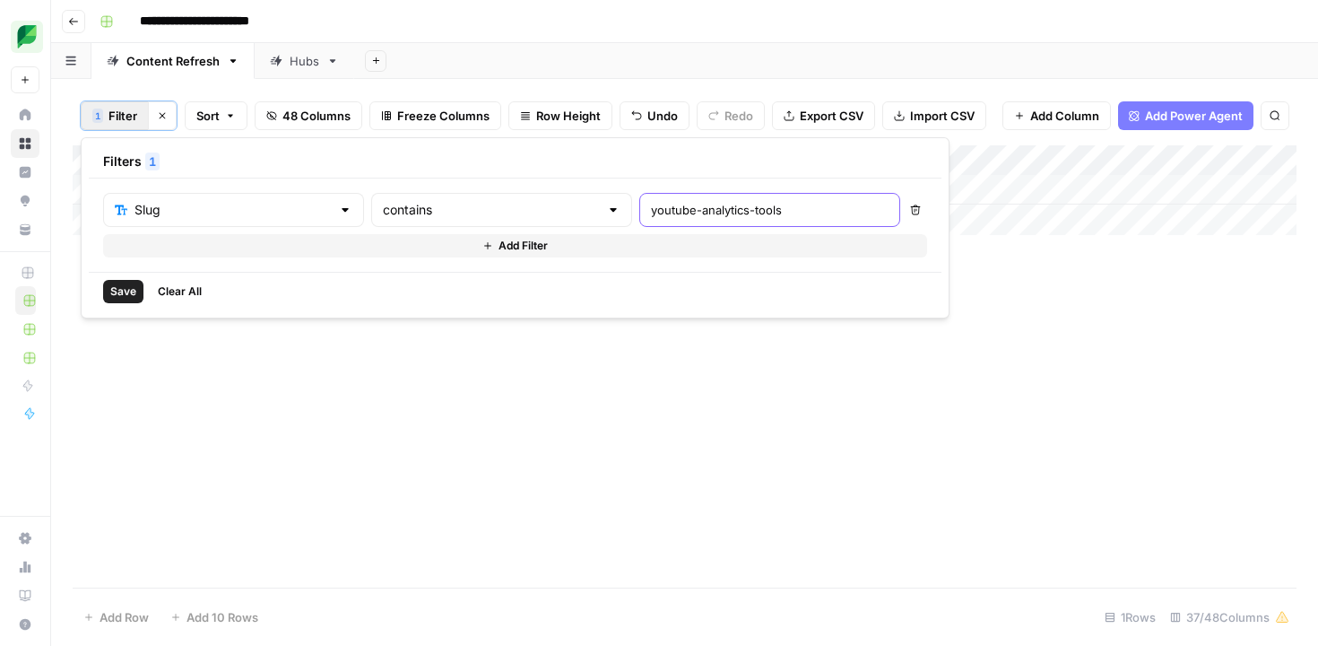
click at [651, 205] on input "youtube-analytics-tools" at bounding box center [770, 210] width 238 height 18
paste input "linkedin-hashtag"
type input "linkedin-hashtags"
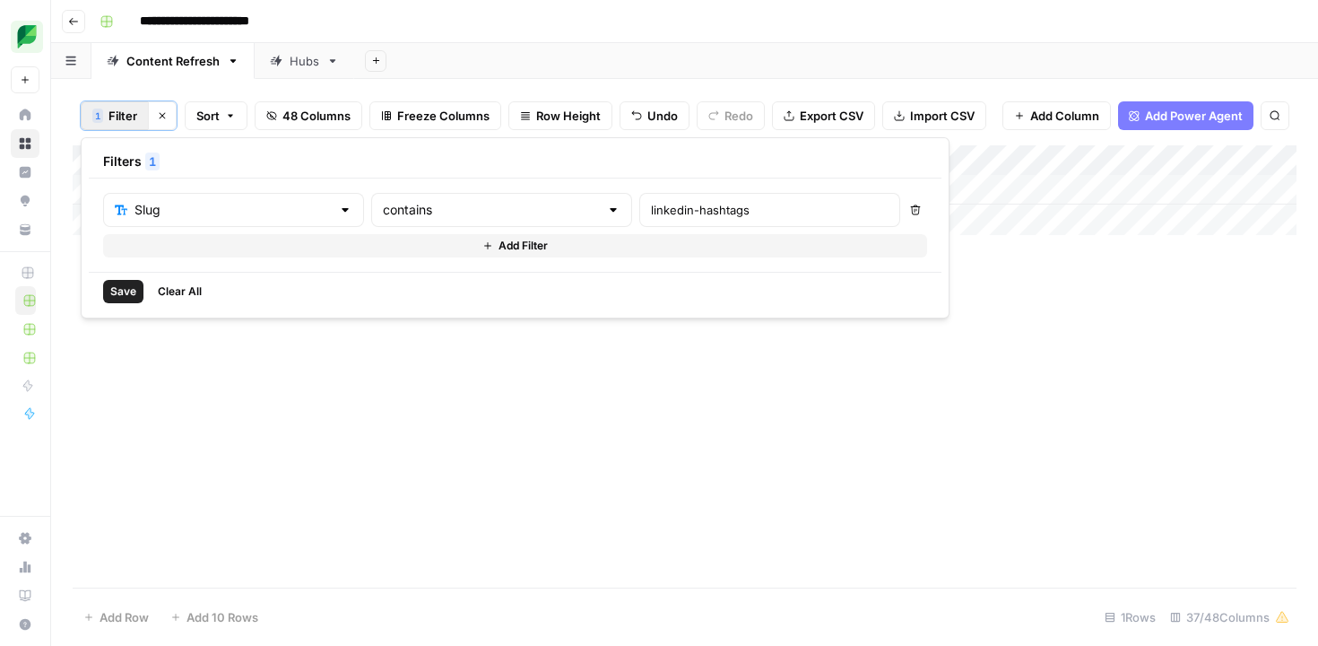
click at [126, 293] on span "Save" at bounding box center [123, 291] width 26 height 16
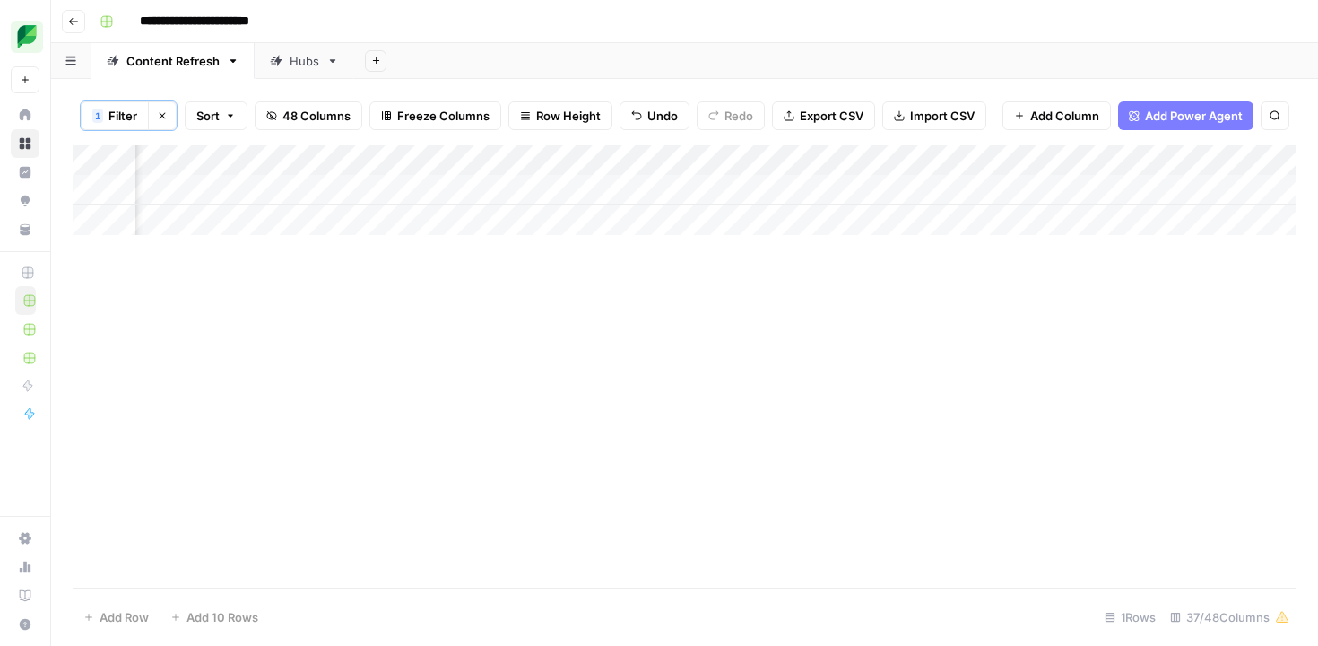
scroll to position [0, 2049]
click at [929, 191] on div "Add Column" at bounding box center [685, 190] width 1224 height 90
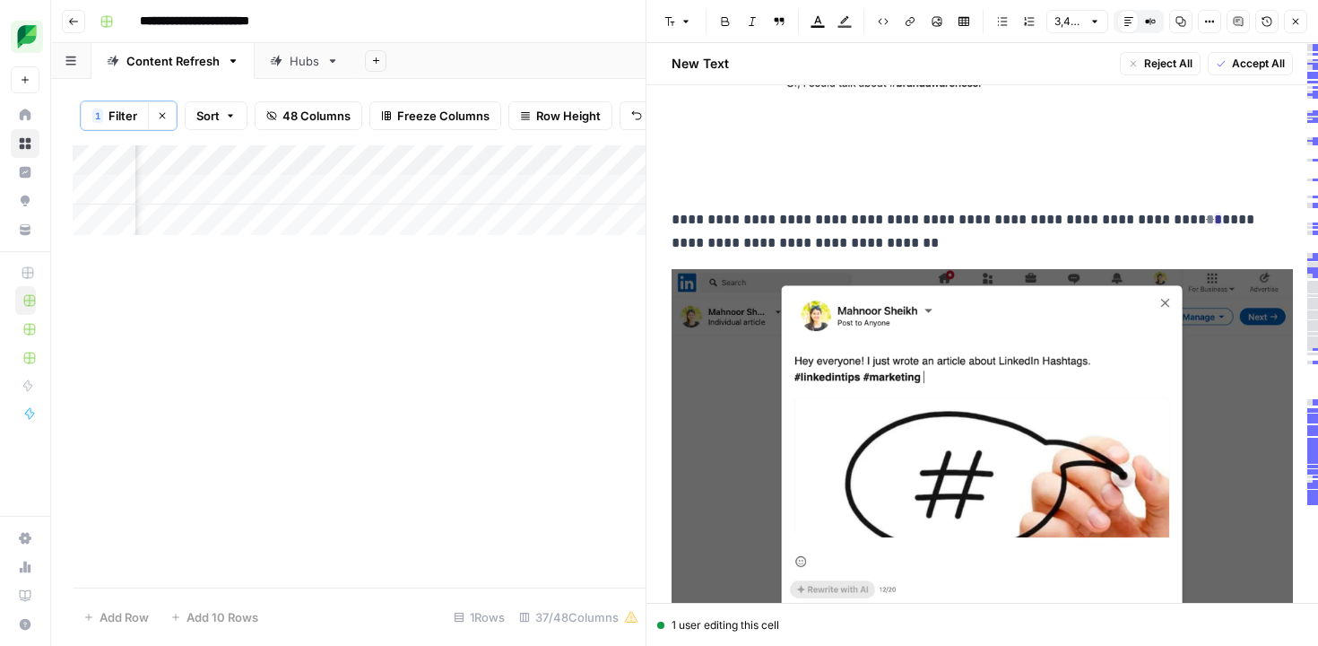
scroll to position [4578, 0]
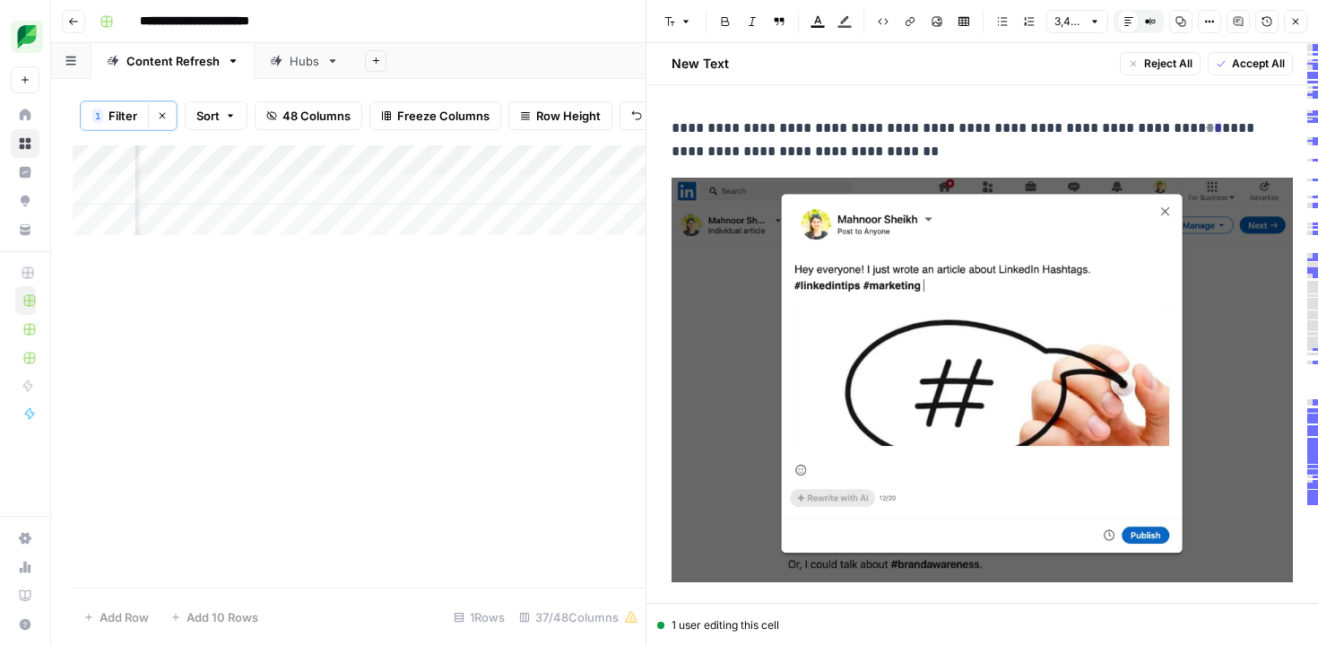
click at [127, 113] on span "Filter" at bounding box center [123, 116] width 29 height 18
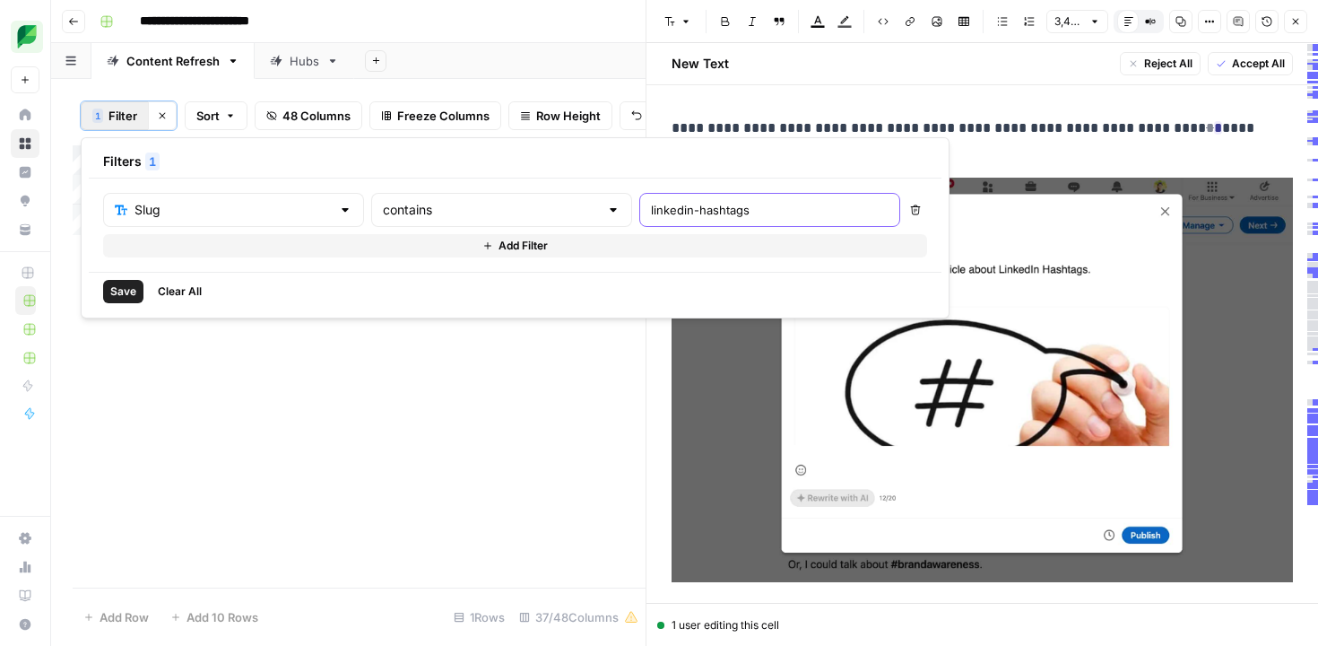
click at [651, 217] on input "linkedin-hashtags" at bounding box center [770, 210] width 238 height 18
paste input "youtube"
type input "youtube-hashtags"
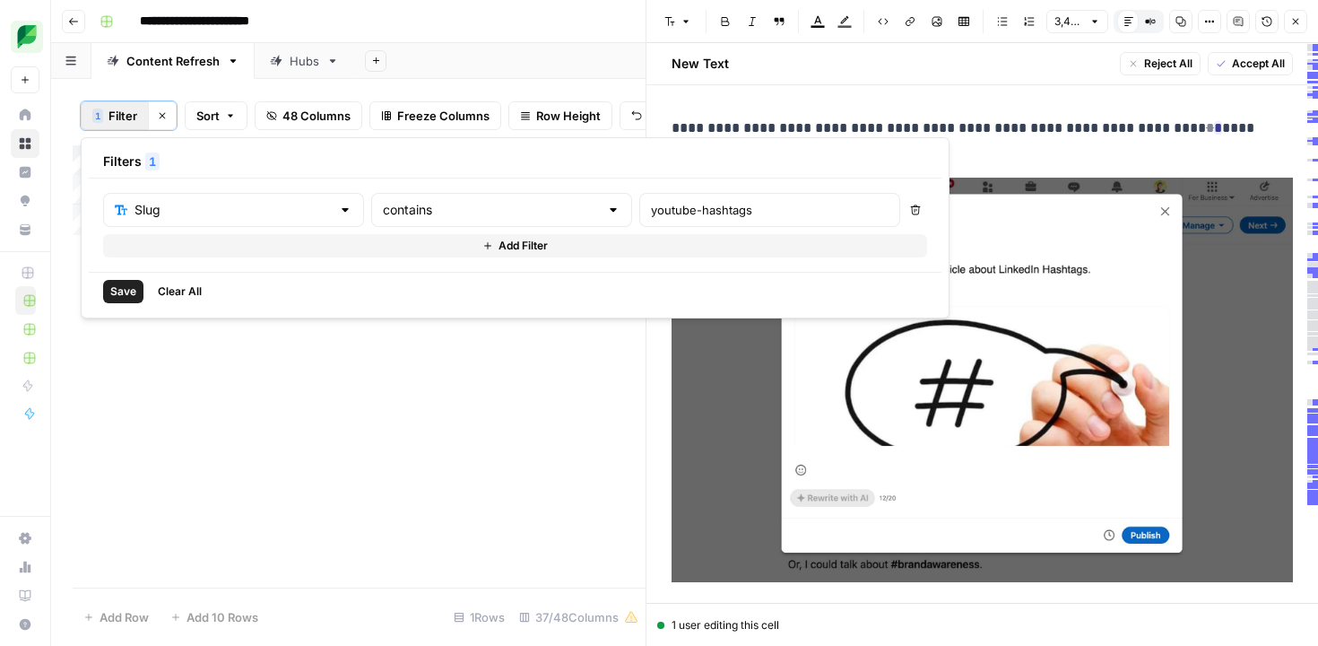
click at [113, 288] on span "Save" at bounding box center [123, 291] width 26 height 16
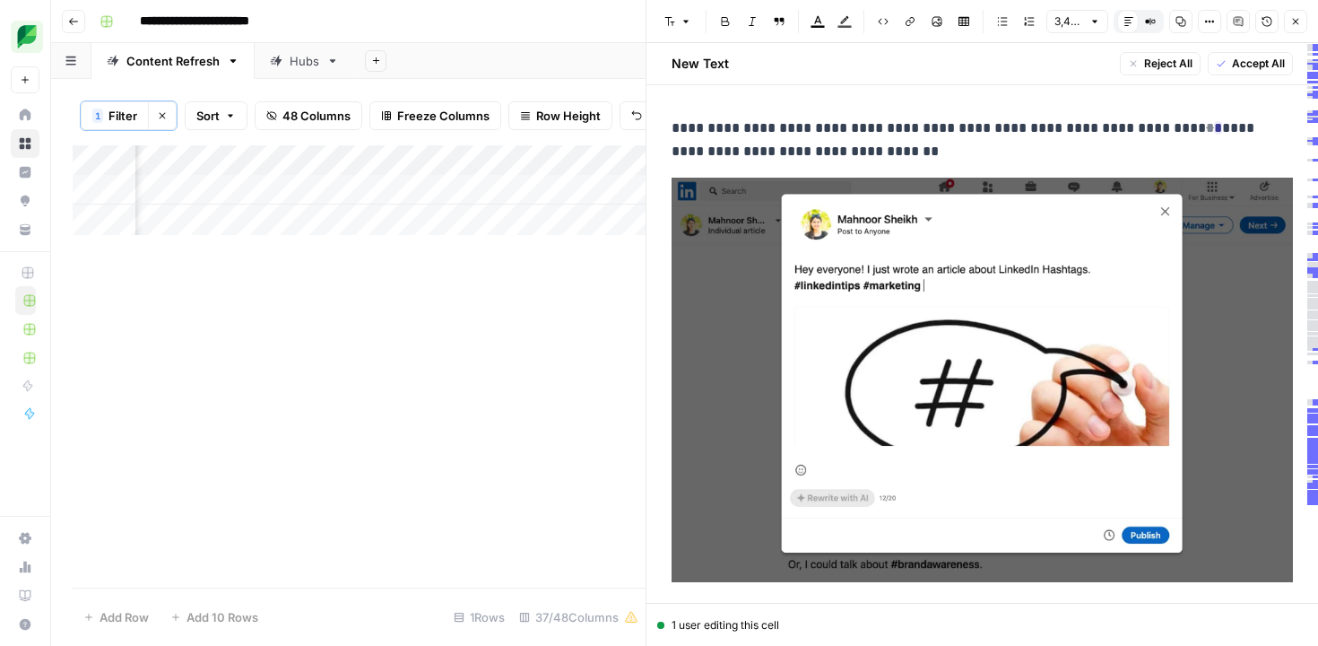
click at [1291, 23] on icon "button" at bounding box center [1296, 21] width 11 height 11
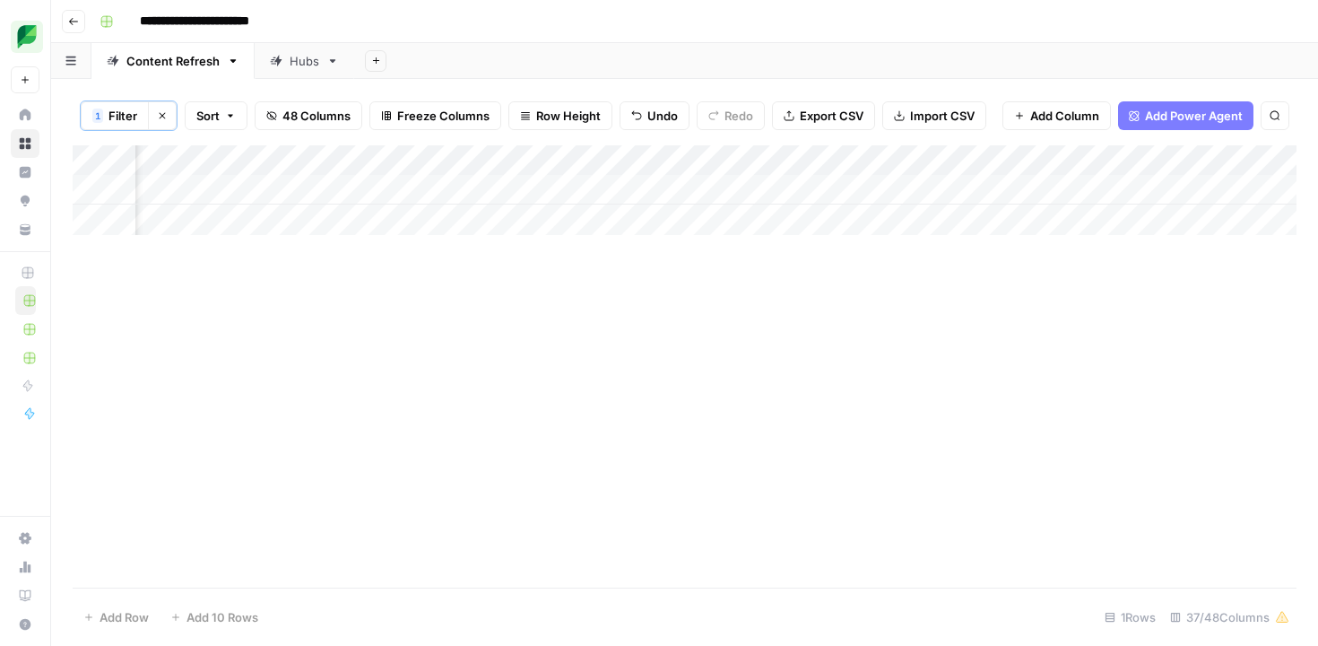
click at [118, 103] on button "1 Filter" at bounding box center [115, 115] width 68 height 29
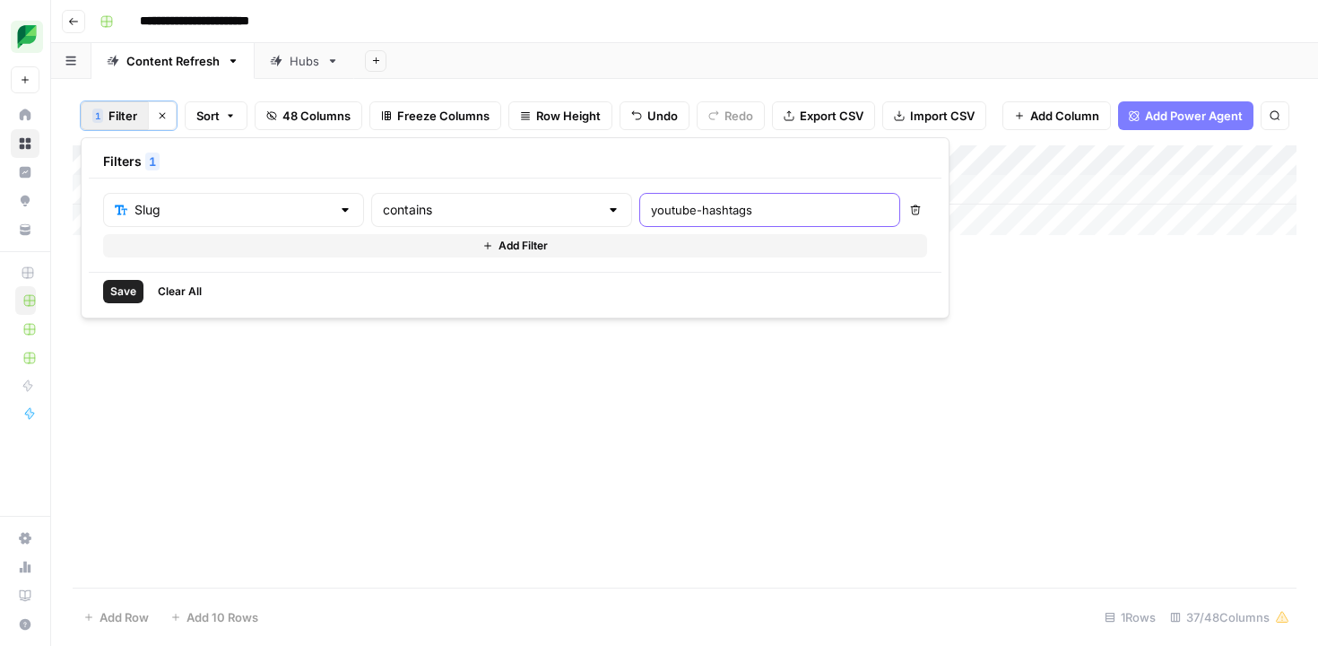
click at [651, 216] on input "youtube-hashtags" at bounding box center [770, 210] width 238 height 18
paste input "social-media-idea"
type input "social-media-ideas"
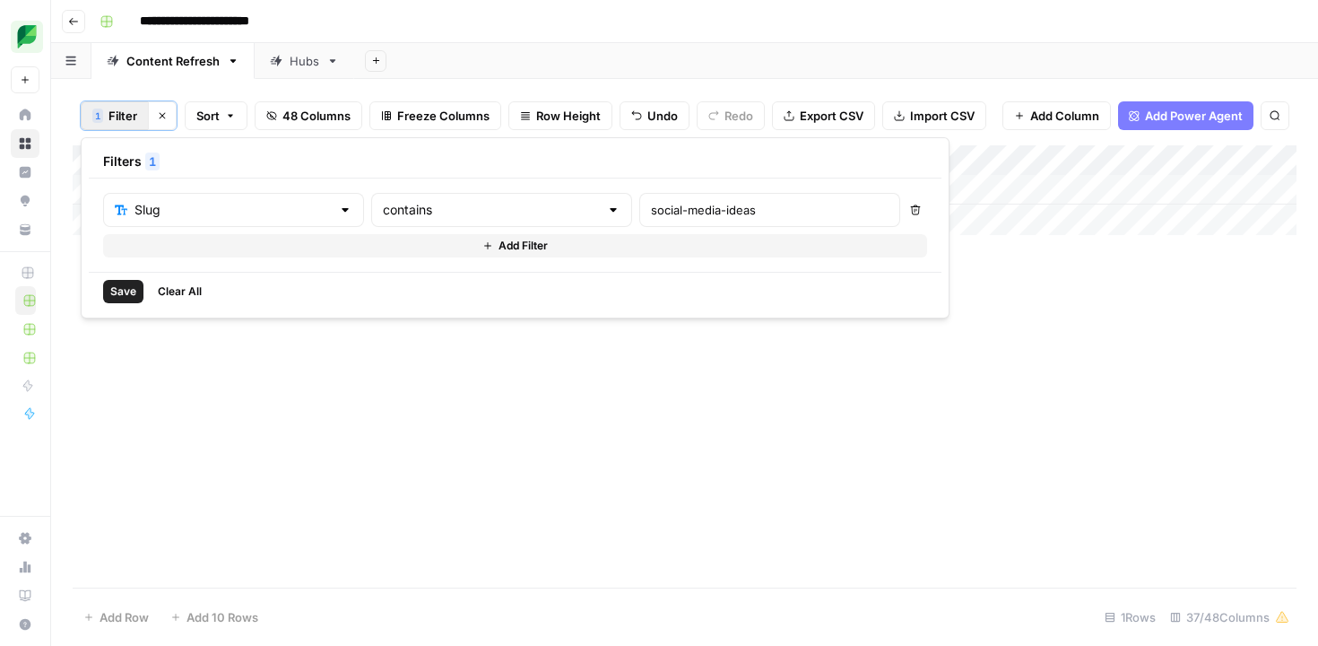
click at [122, 286] on span "Save" at bounding box center [123, 291] width 26 height 16
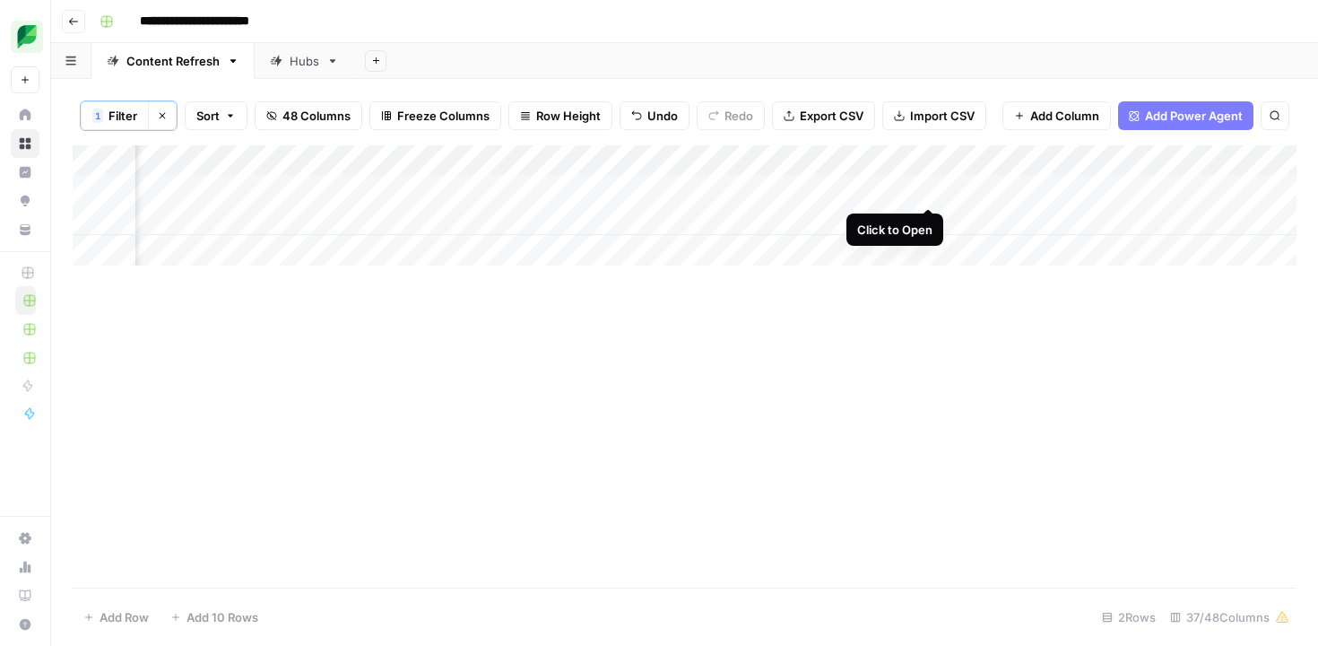
click at [930, 188] on div "Add Column" at bounding box center [685, 205] width 1224 height 120
